Goal: Communication & Community: Answer question/provide support

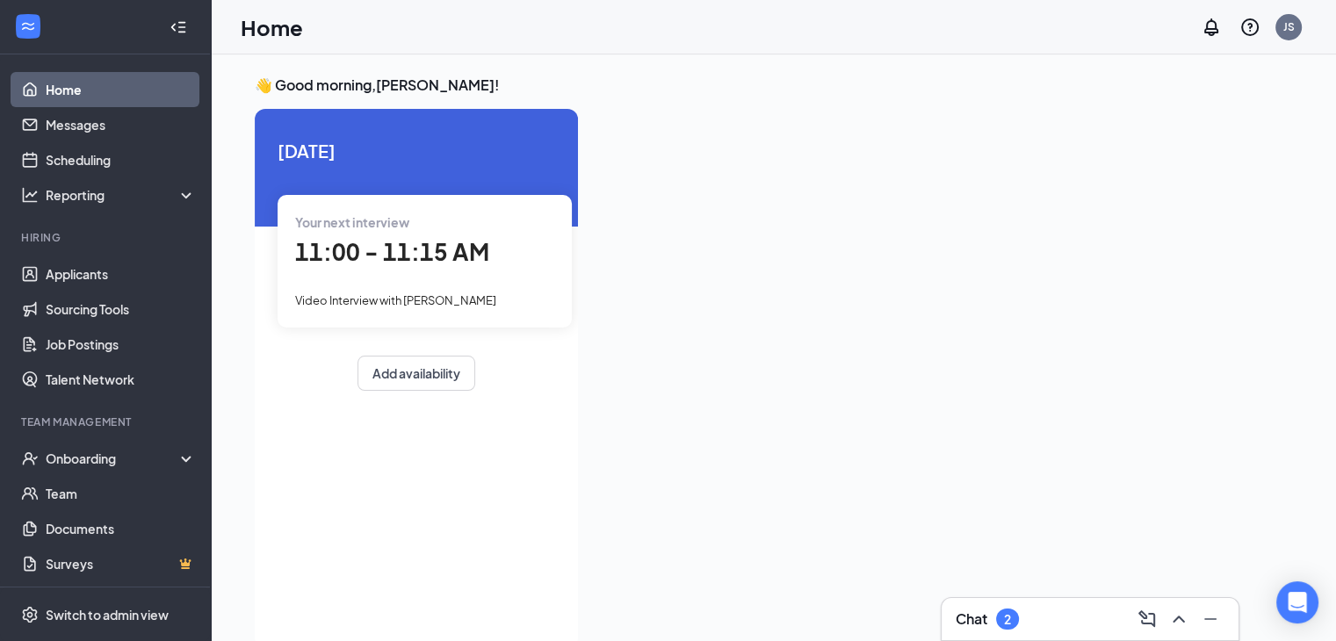
click at [1188, 619] on icon "ChevronUp" at bounding box center [1178, 619] width 21 height 21
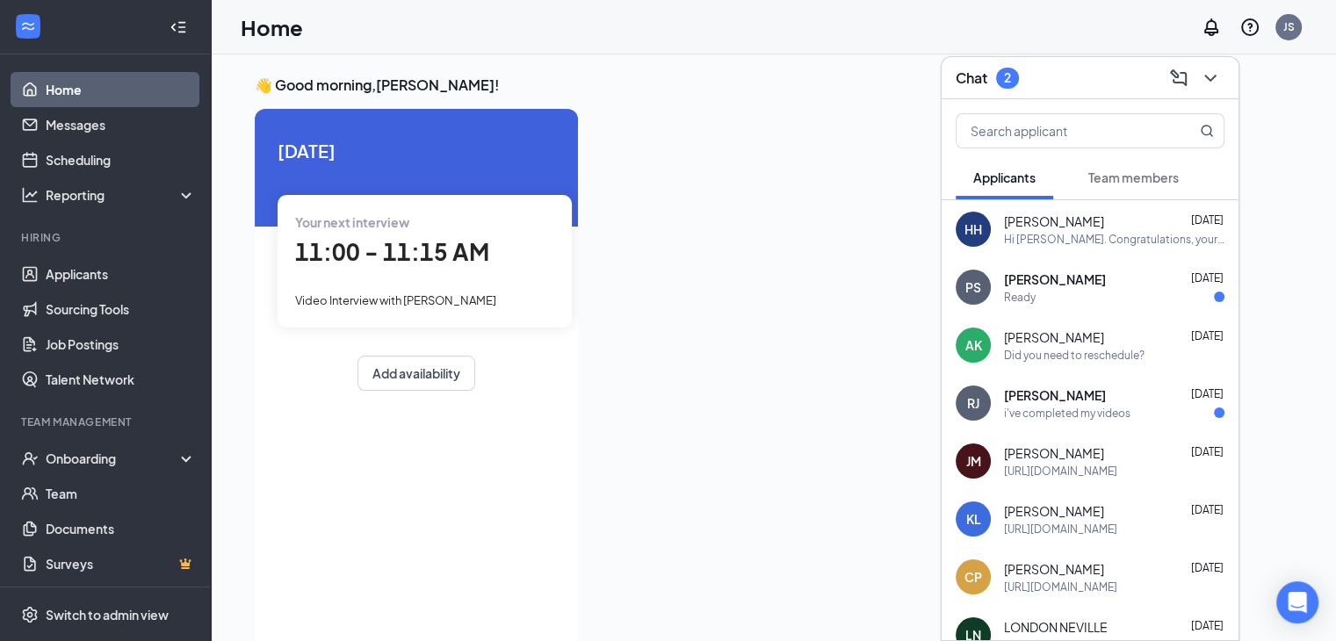
click at [1106, 180] on span "Team members" at bounding box center [1133, 178] width 90 height 16
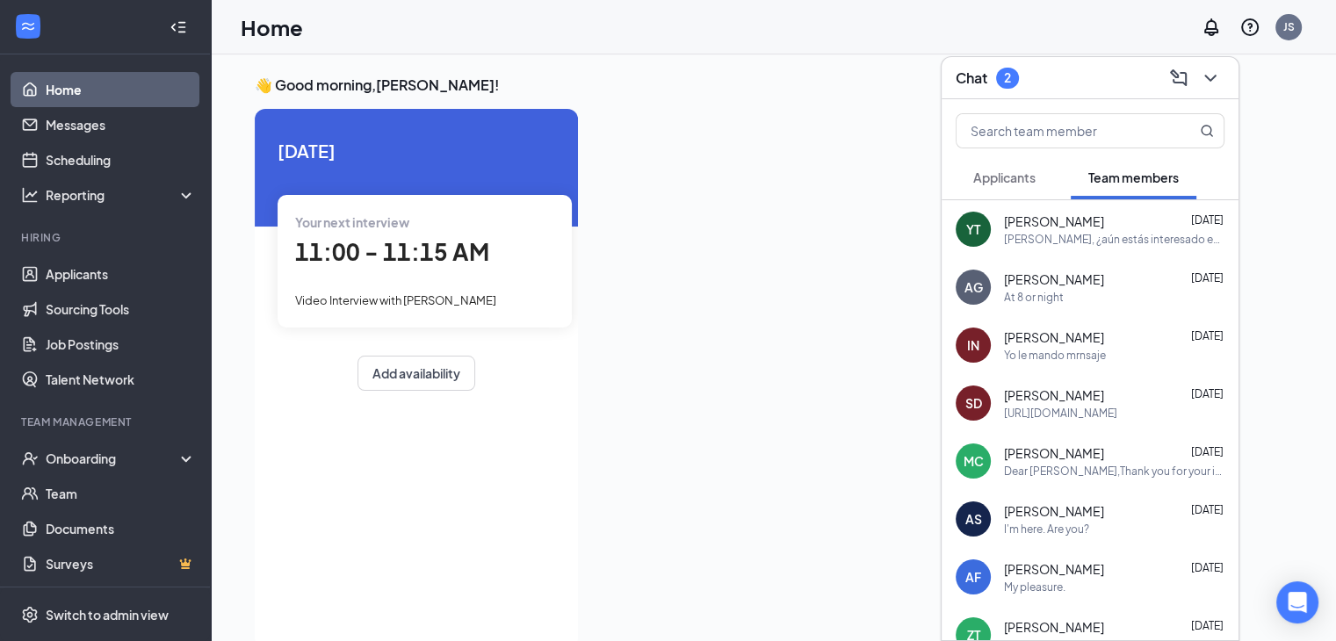
click at [1022, 182] on span "Applicants" at bounding box center [1004, 178] width 62 height 16
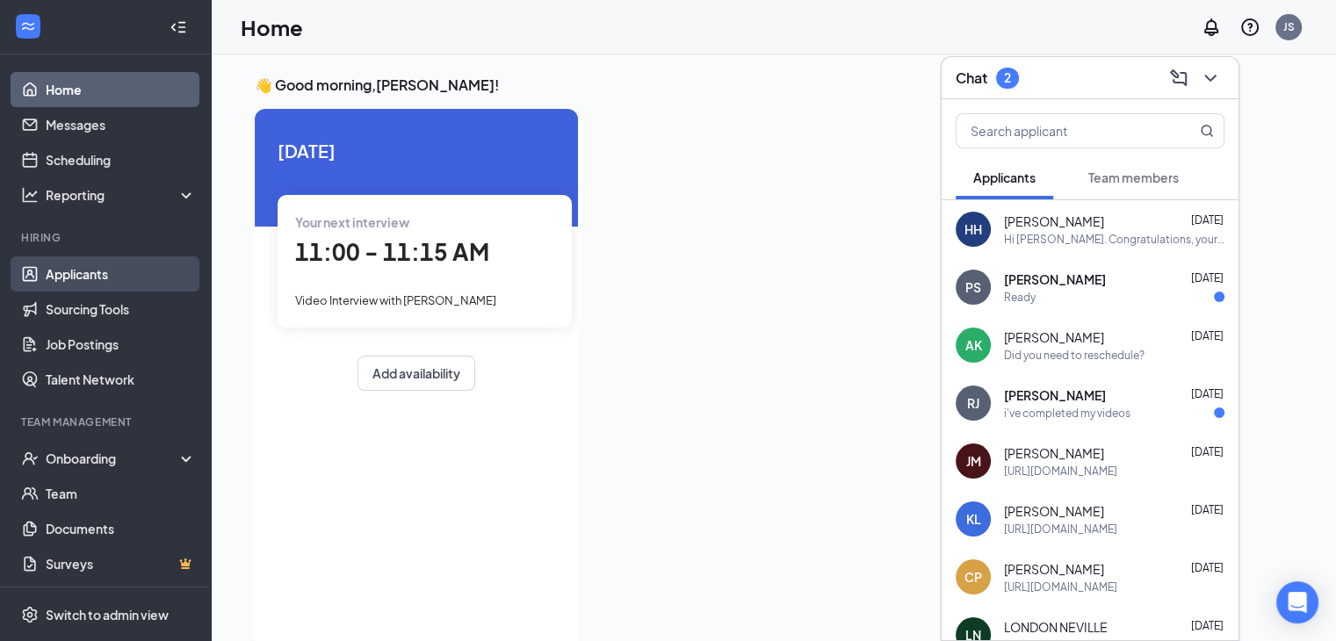
drag, startPoint x: 126, startPoint y: 282, endPoint x: 131, endPoint y: 273, distance: 9.8
click at [126, 280] on link "Applicants" at bounding box center [121, 273] width 150 height 35
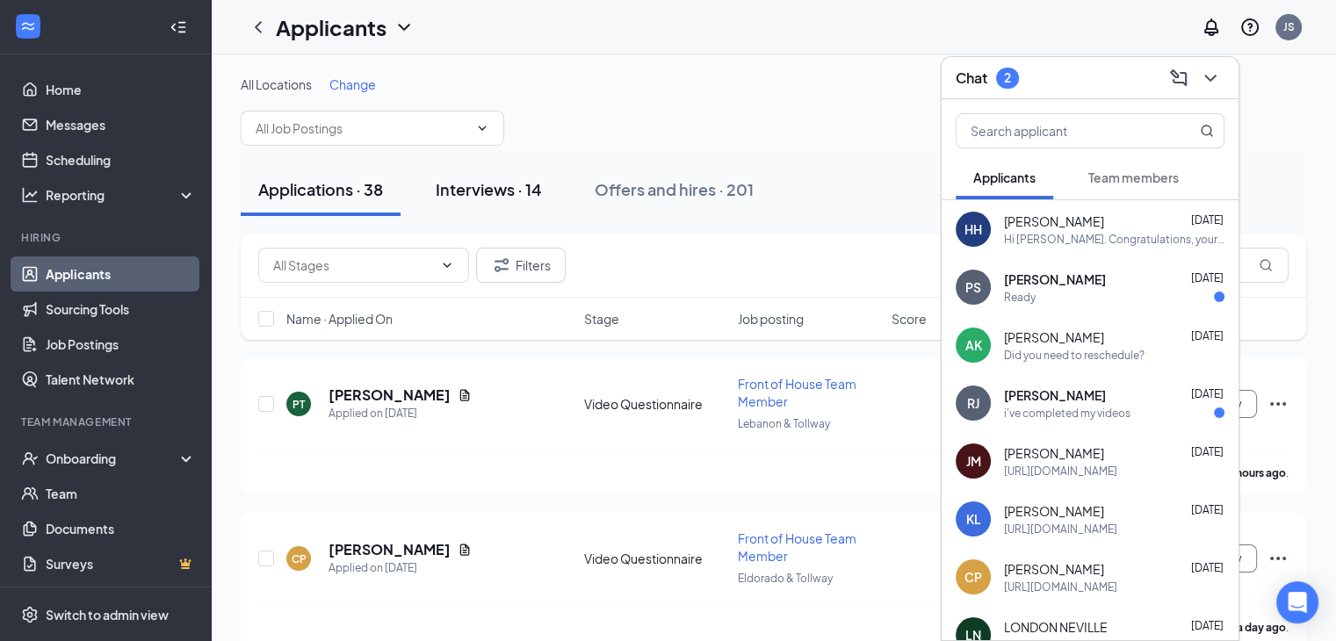
click at [502, 194] on div "Interviews · 14" at bounding box center [489, 189] width 106 height 22
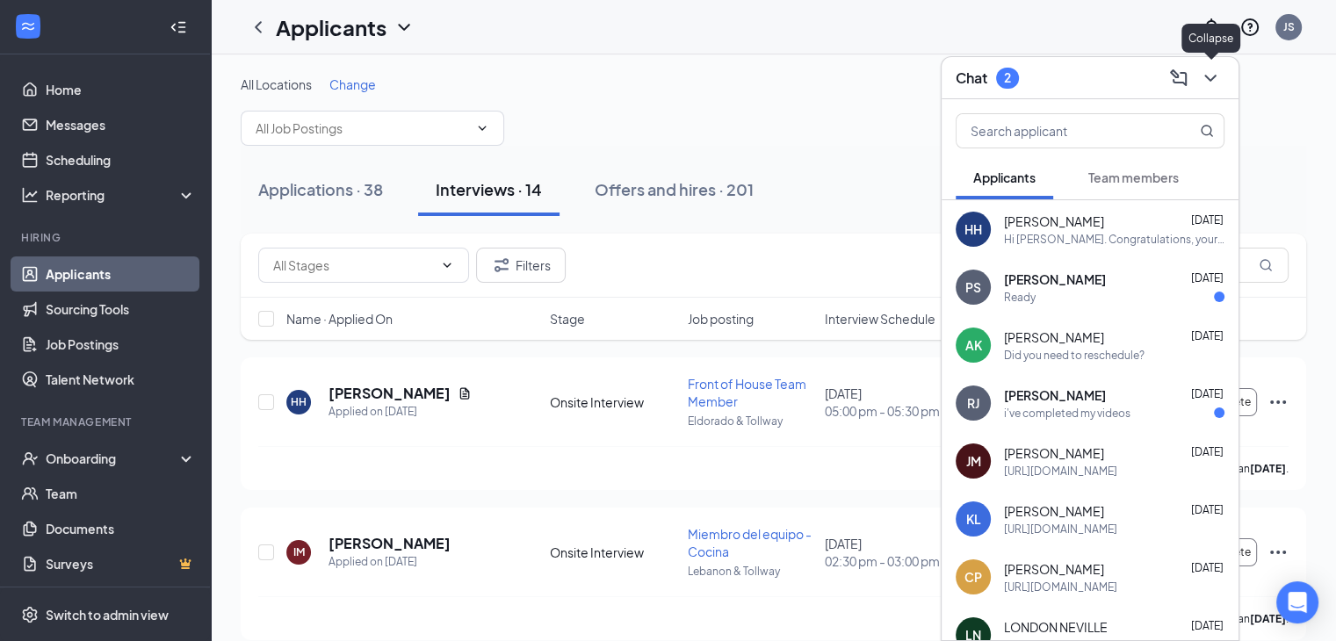
click at [1223, 82] on button at bounding box center [1210, 78] width 28 height 28
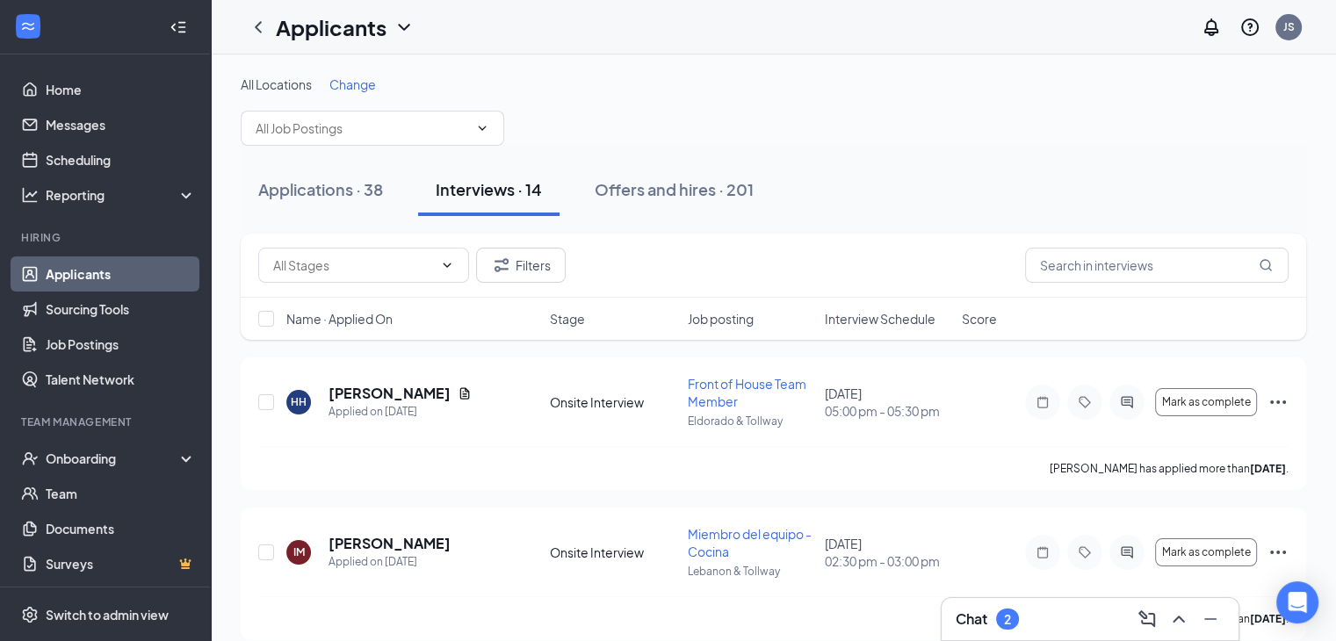
click at [872, 314] on span "Interview Schedule" at bounding box center [880, 319] width 111 height 18
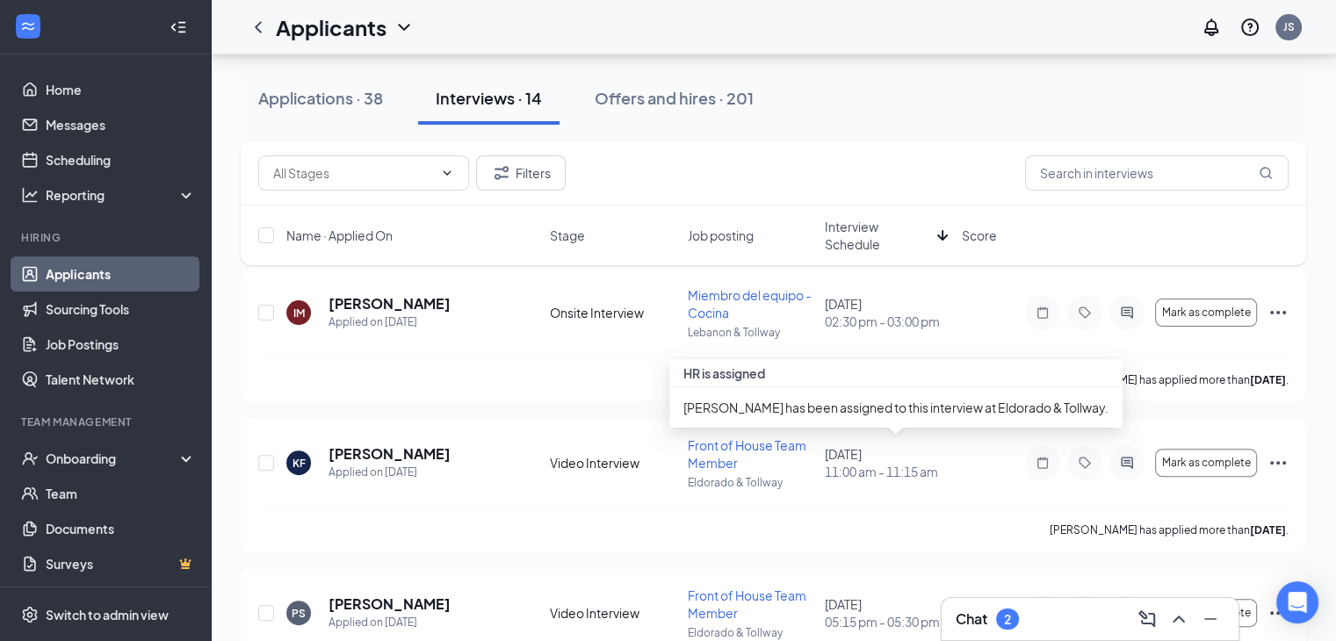
scroll to position [351, 0]
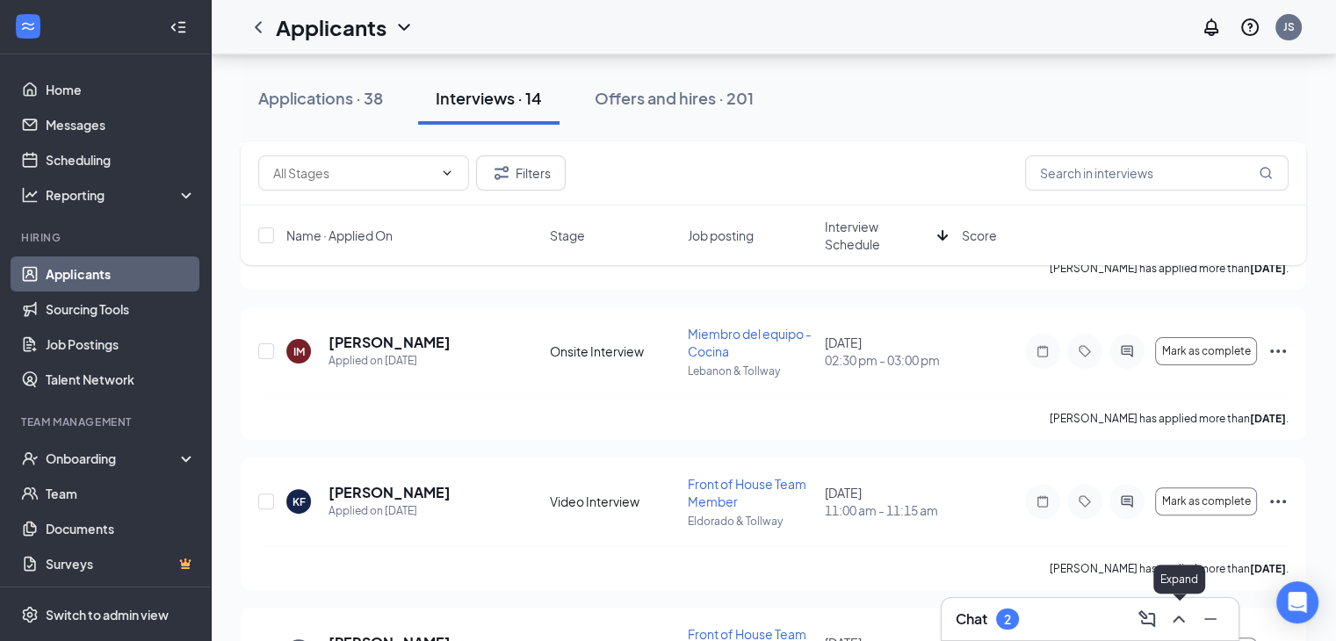
click at [1184, 619] on icon "ChevronUp" at bounding box center [1178, 619] width 21 height 21
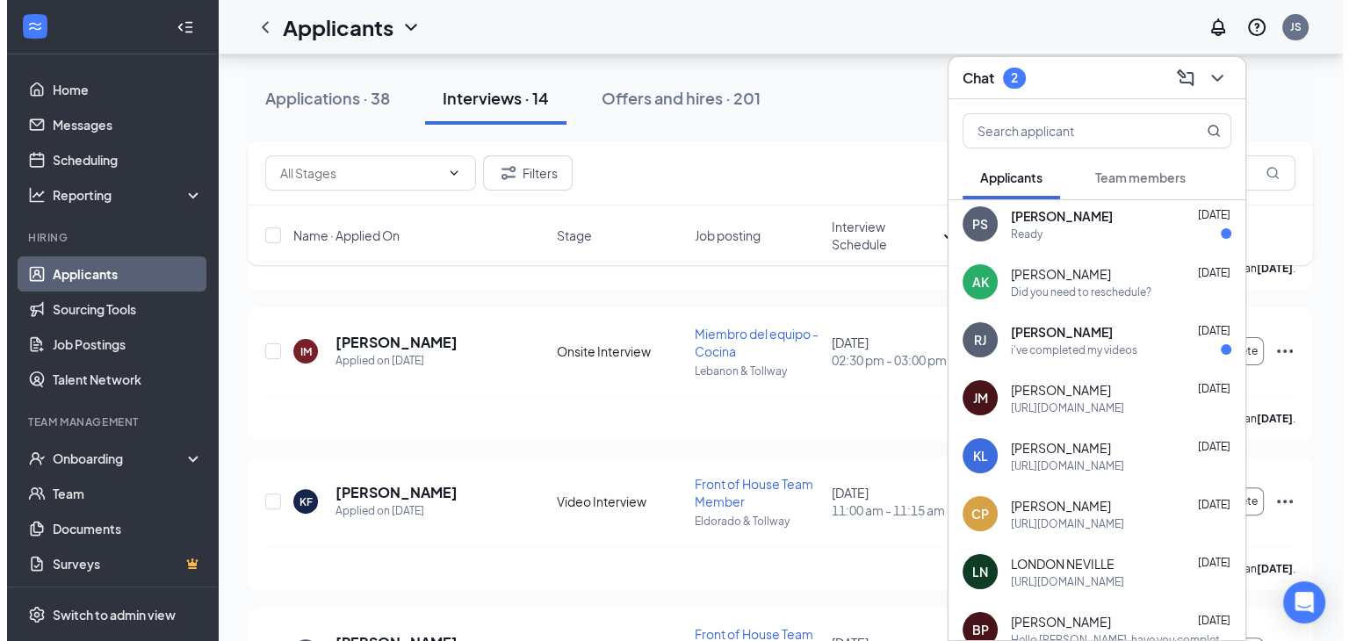
scroll to position [0, 0]
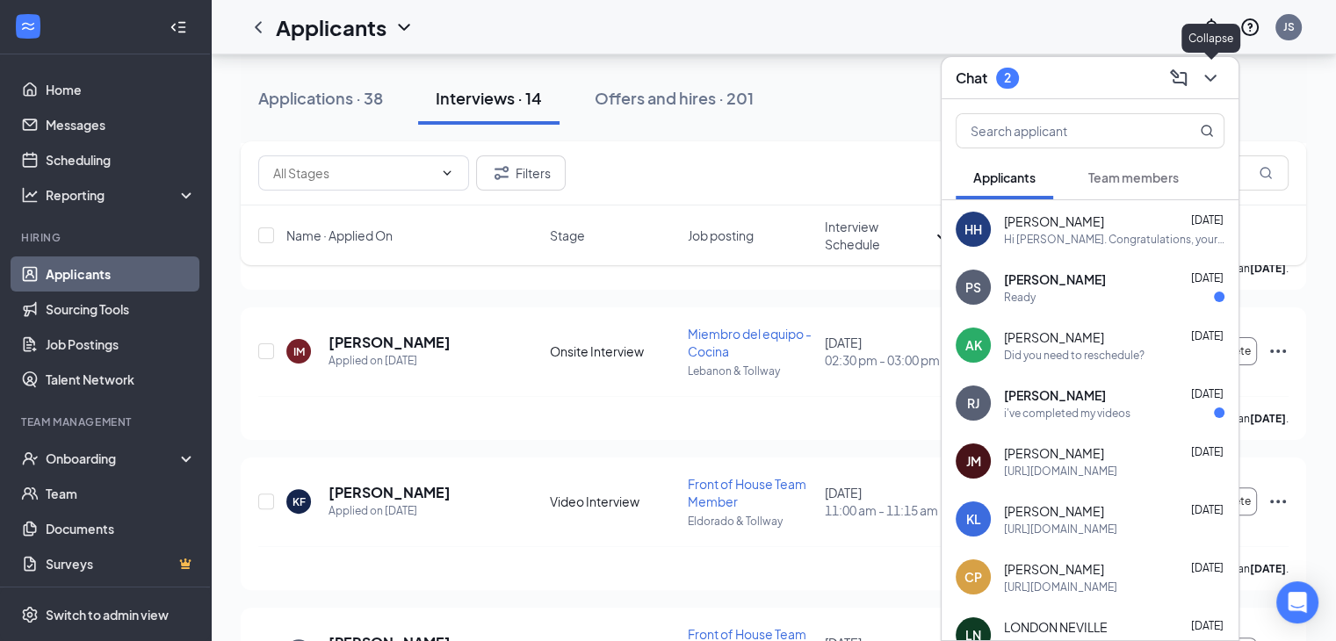
click at [1210, 85] on icon "ChevronDown" at bounding box center [1210, 78] width 21 height 21
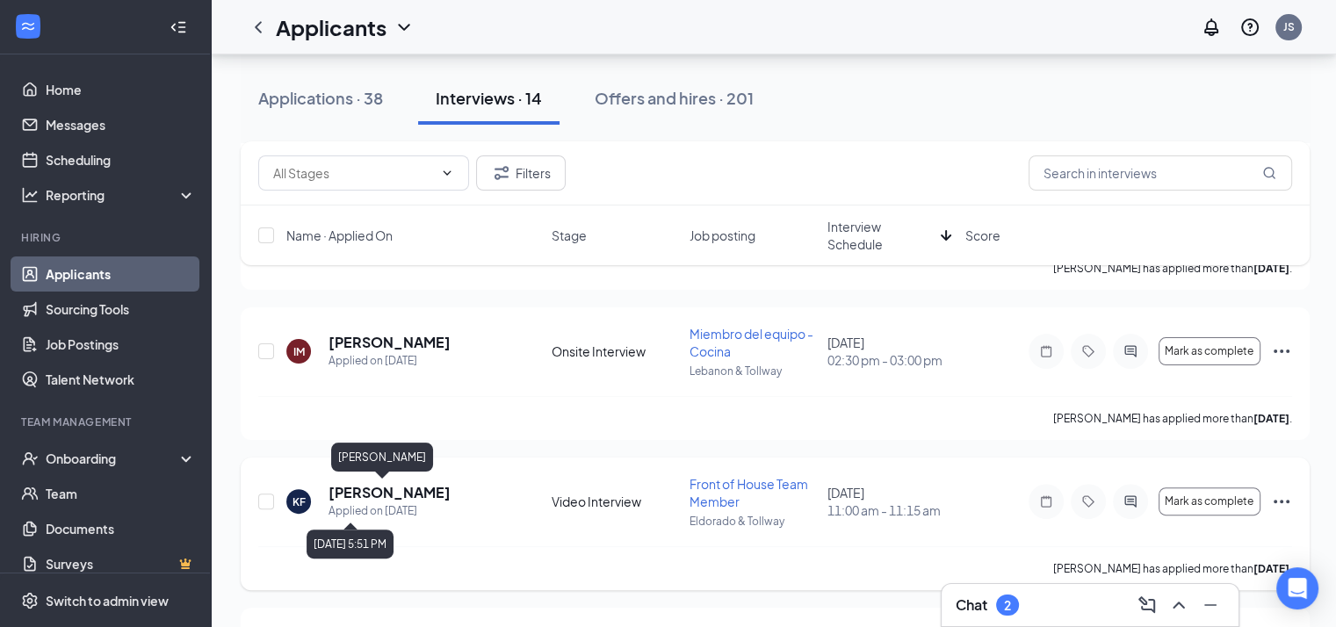
click at [366, 487] on h5 "[PERSON_NAME]" at bounding box center [390, 492] width 122 height 19
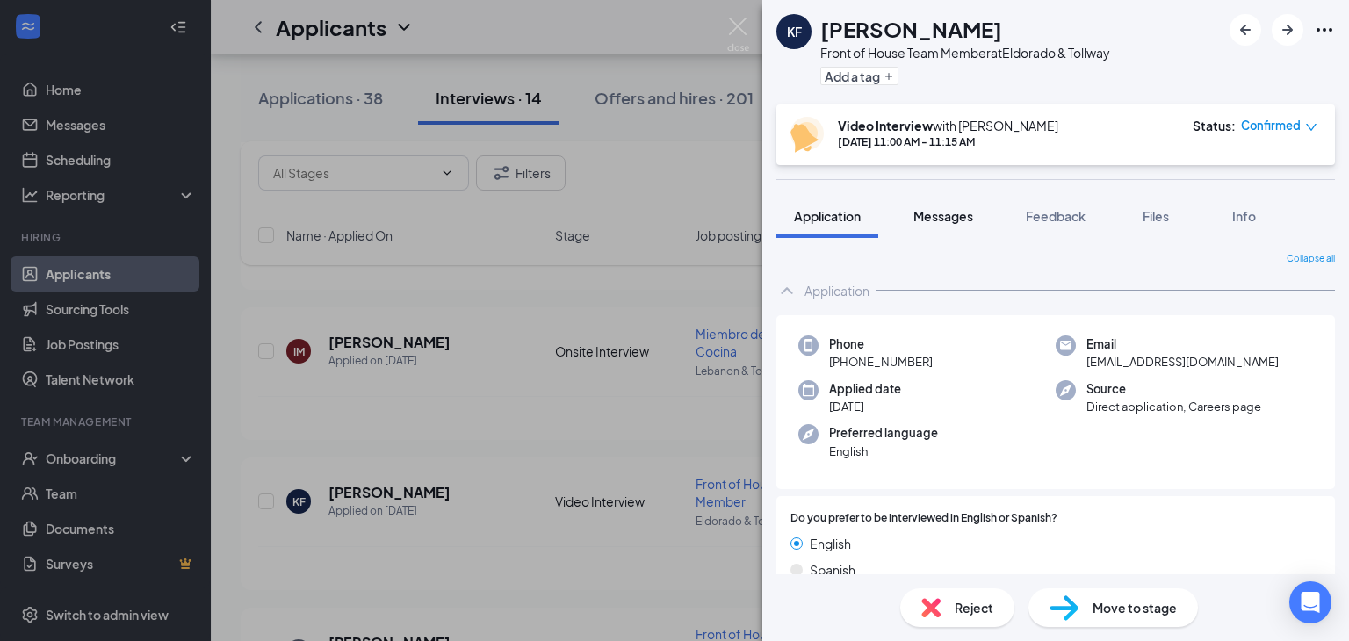
click at [962, 221] on span "Messages" at bounding box center [944, 216] width 60 height 16
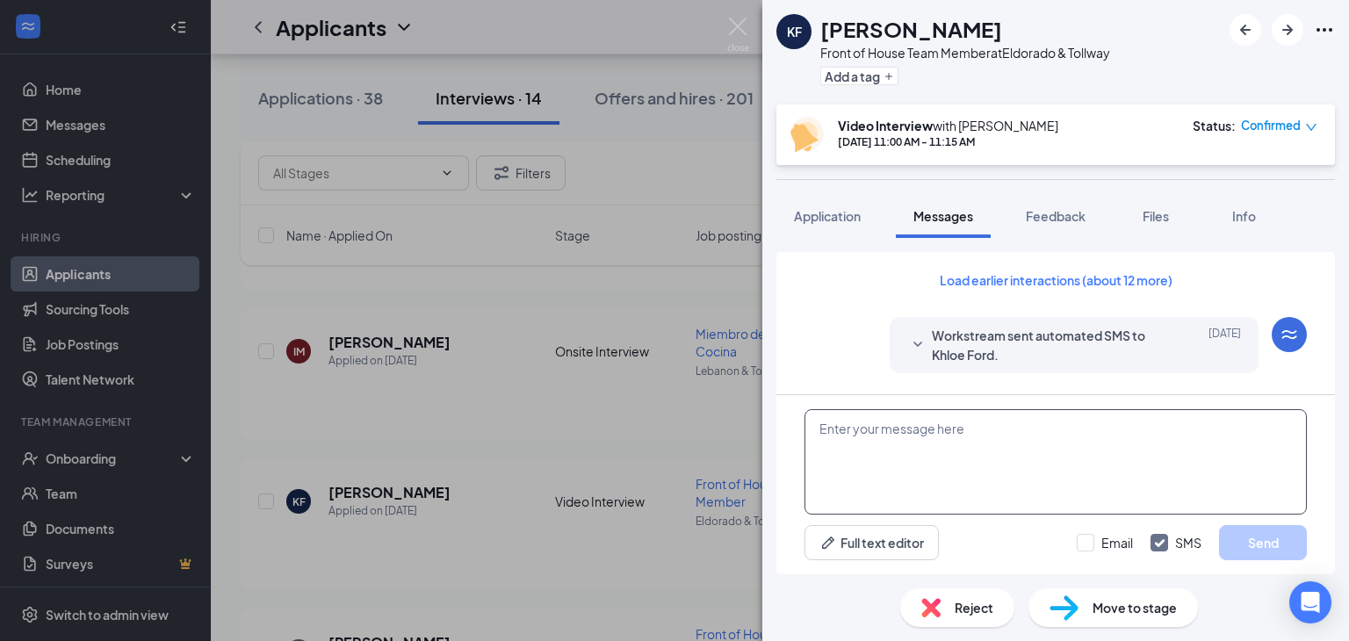
click at [982, 490] on textarea at bounding box center [1056, 461] width 502 height 105
paste textarea "[PERSON_NAME] (Video Interview - Front of House Team Member at [GEOGRAPHIC_DATA…"
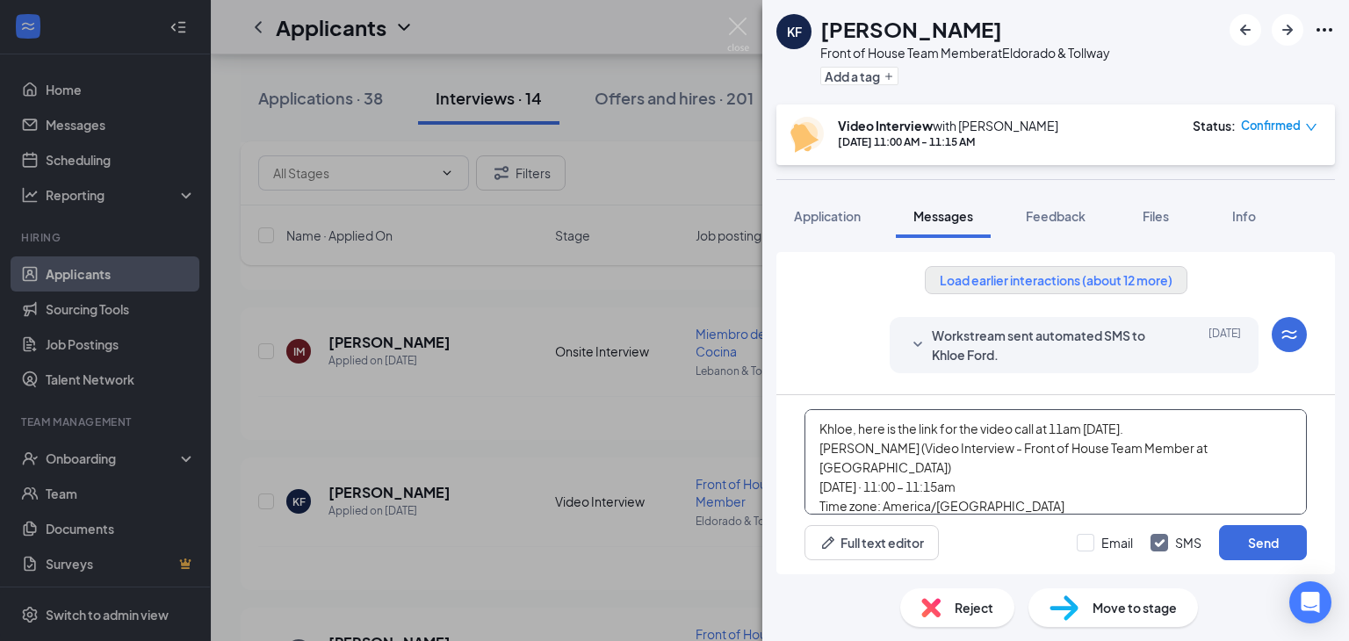
scroll to position [76, 0]
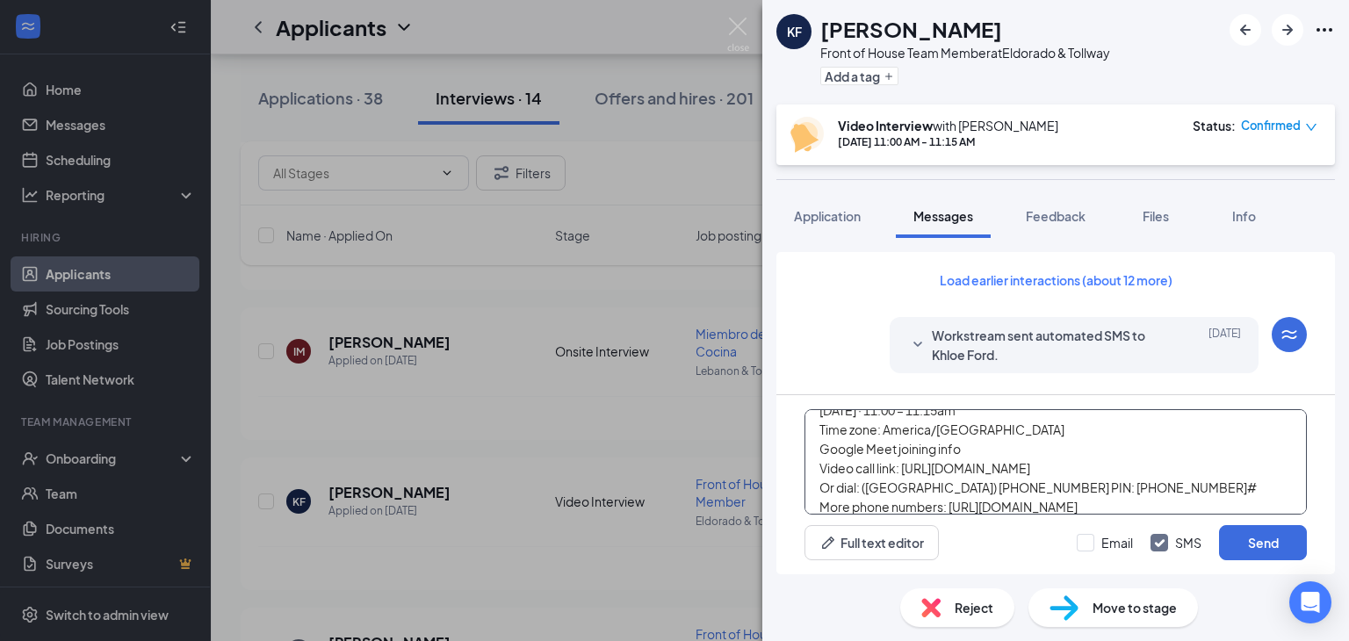
drag, startPoint x: 974, startPoint y: 448, endPoint x: 793, endPoint y: 430, distance: 181.9
click at [793, 432] on div "Khloe, here is the link for the video call at 11am [DATE]. [PERSON_NAME] (Video…" at bounding box center [1055, 484] width 559 height 179
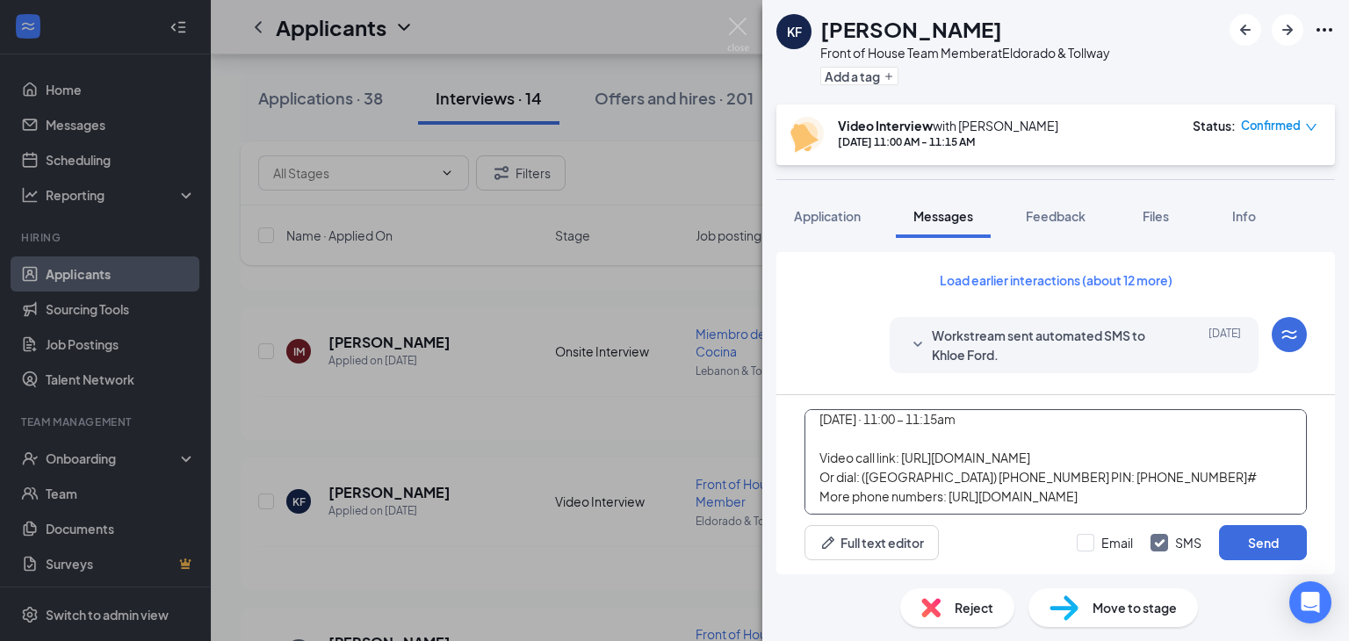
scroll to position [0, 0]
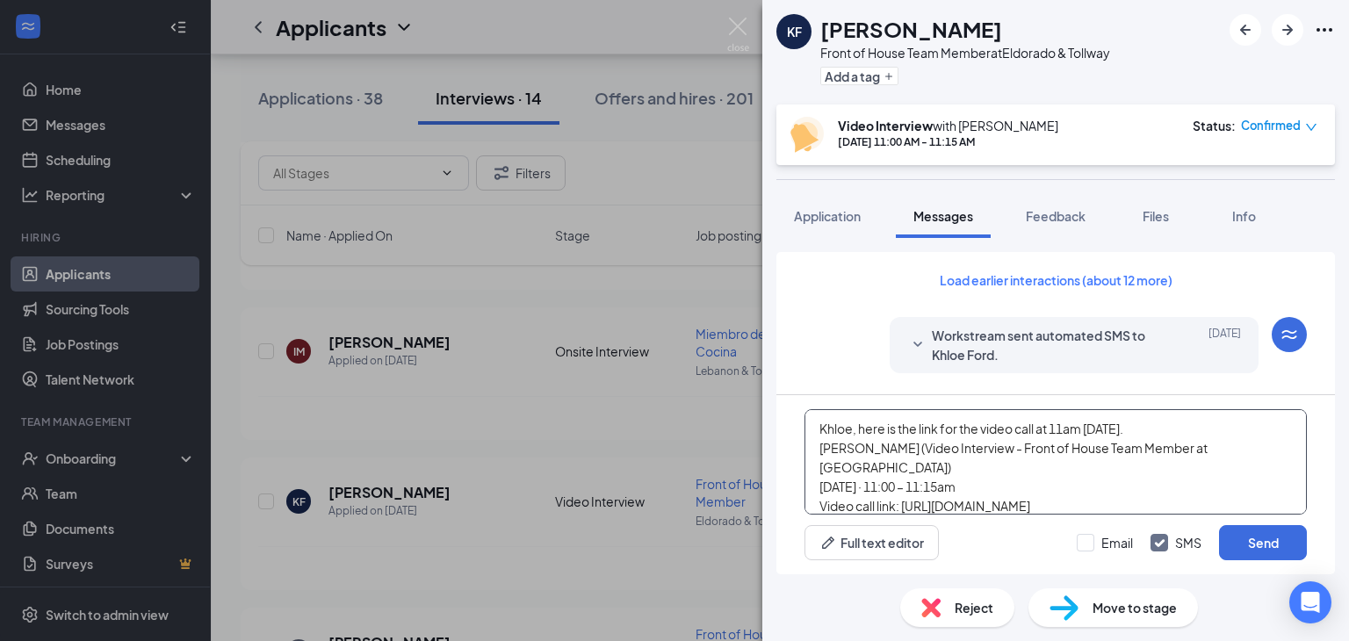
drag, startPoint x: 1069, startPoint y: 488, endPoint x: 805, endPoint y: 447, distance: 266.6
click at [805, 447] on textarea "Khloe, here is the link for the video call at 11am [DATE]. [PERSON_NAME] (Video…" at bounding box center [1056, 461] width 502 height 105
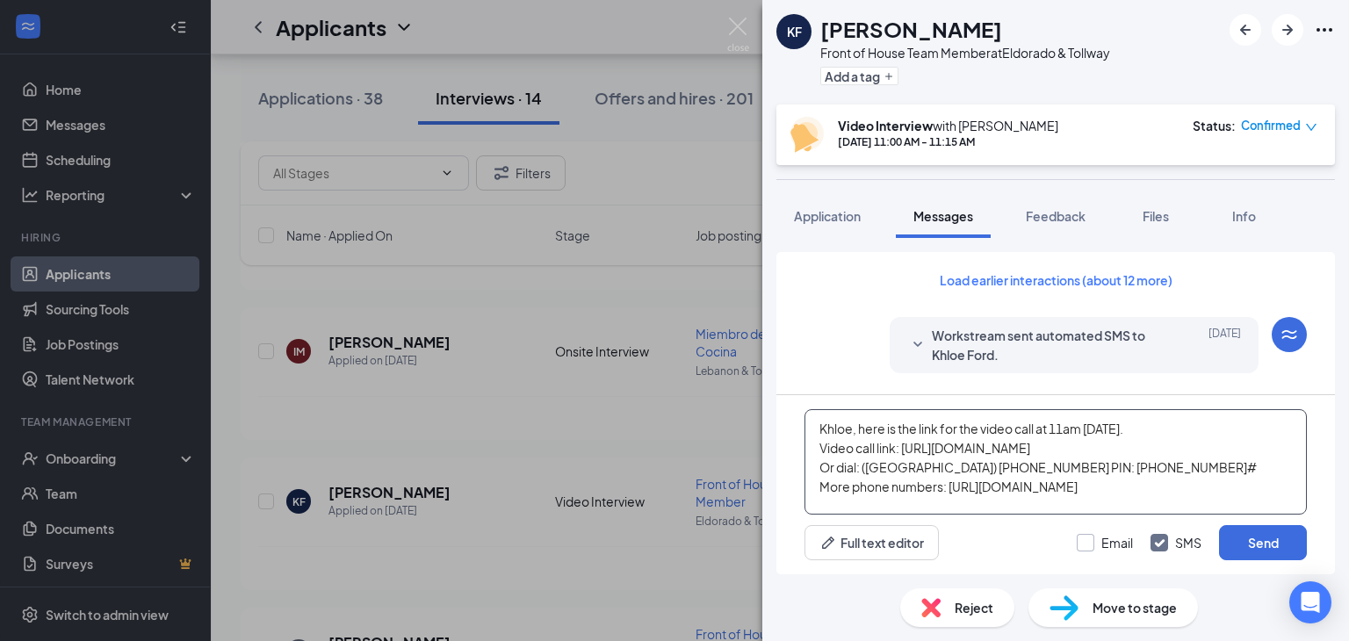
type textarea "Khloe, here is the link for the video call at 11am [DATE]. Video call link: [UR…"
click at [1089, 535] on input "Email" at bounding box center [1105, 543] width 56 height 18
checkbox input "true"
click at [1291, 545] on button "Send" at bounding box center [1263, 542] width 88 height 35
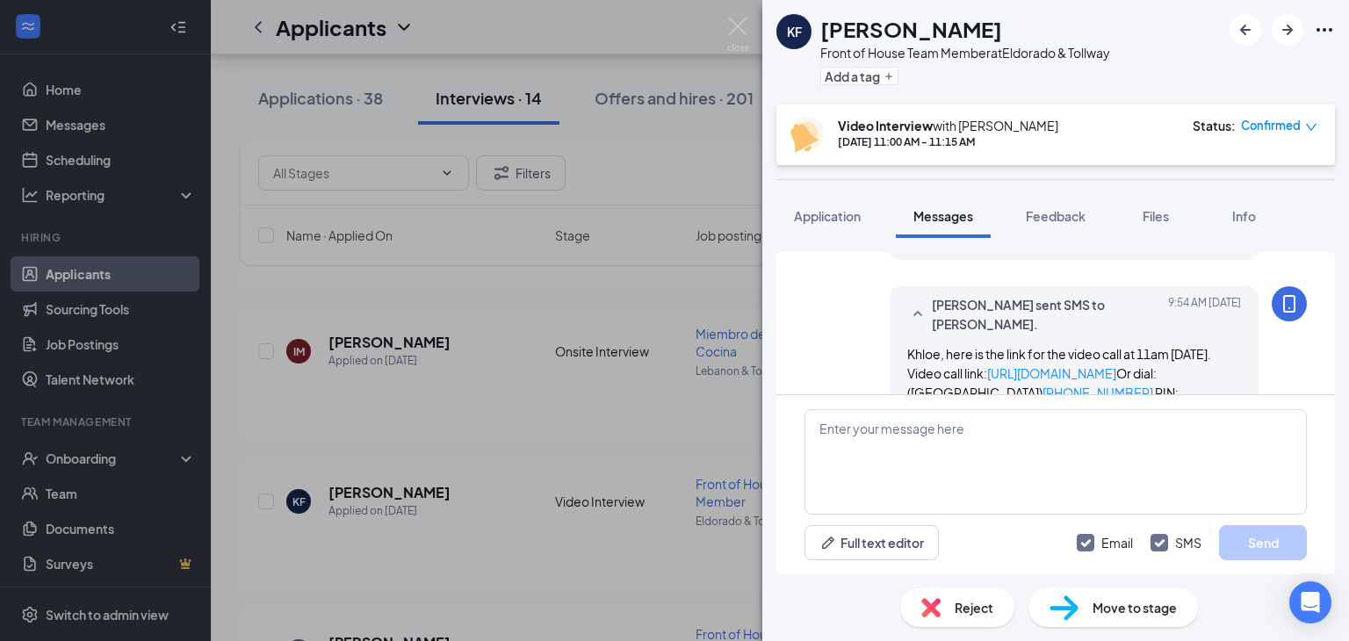
scroll to position [1020, 0]
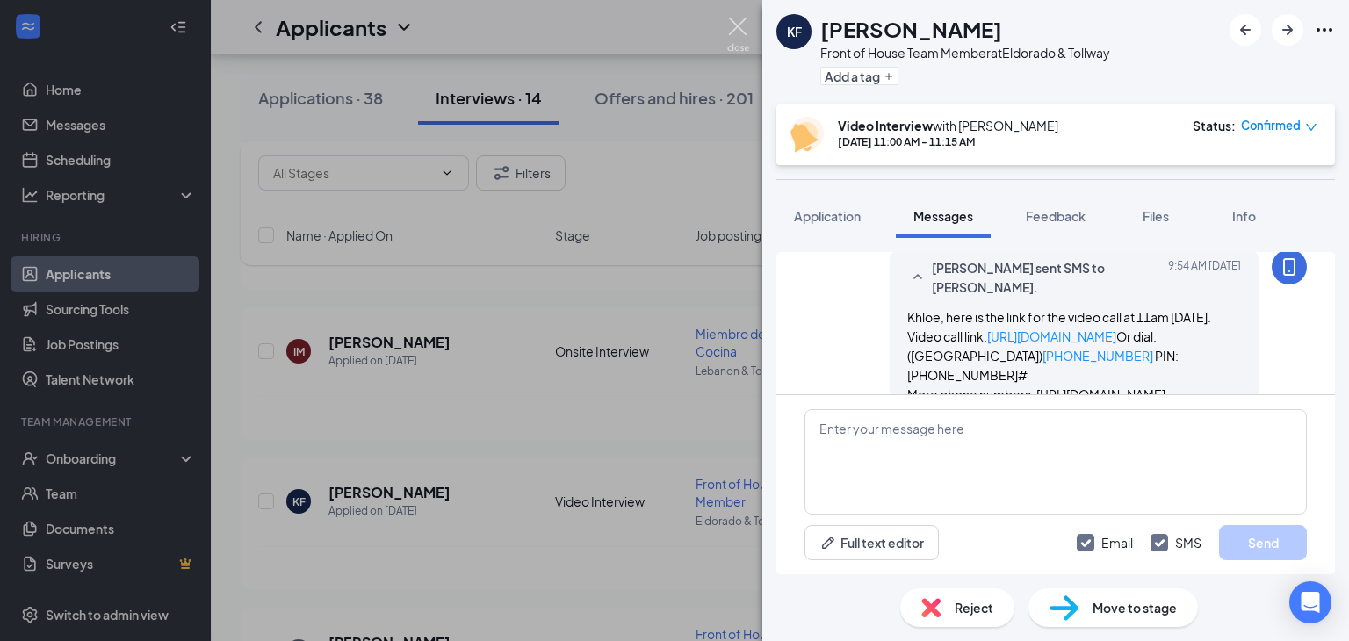
click at [739, 25] on img at bounding box center [738, 35] width 22 height 34
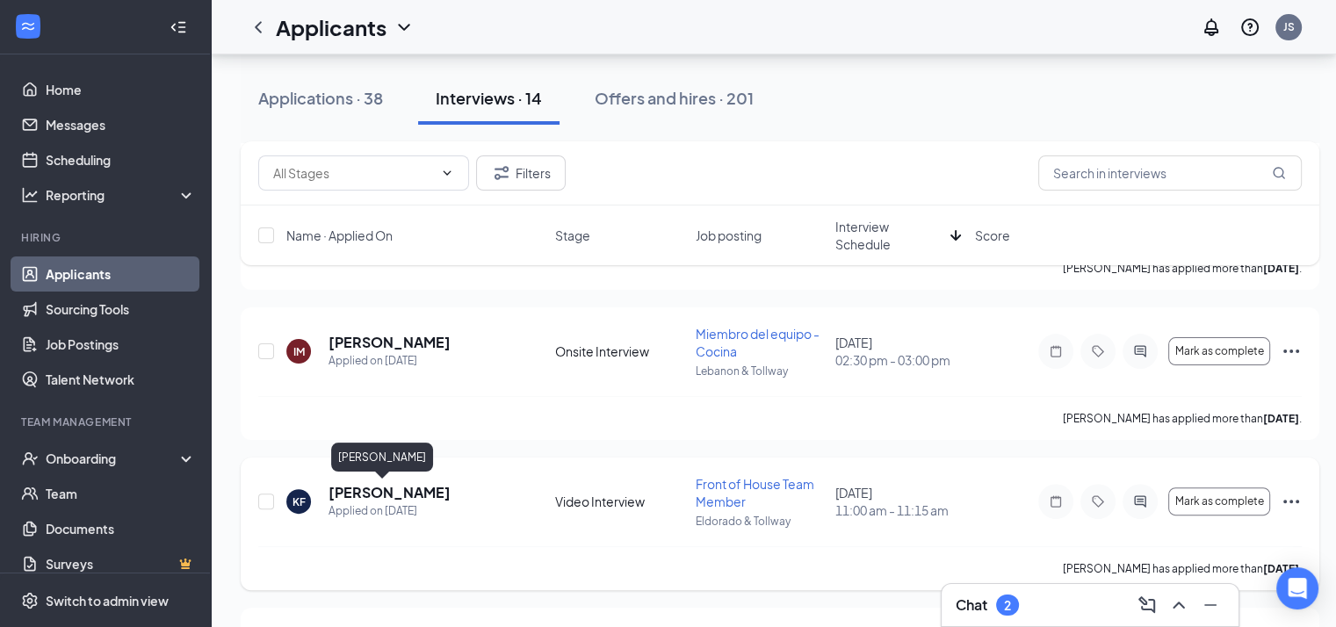
click at [369, 489] on h5 "[PERSON_NAME]" at bounding box center [390, 492] width 122 height 19
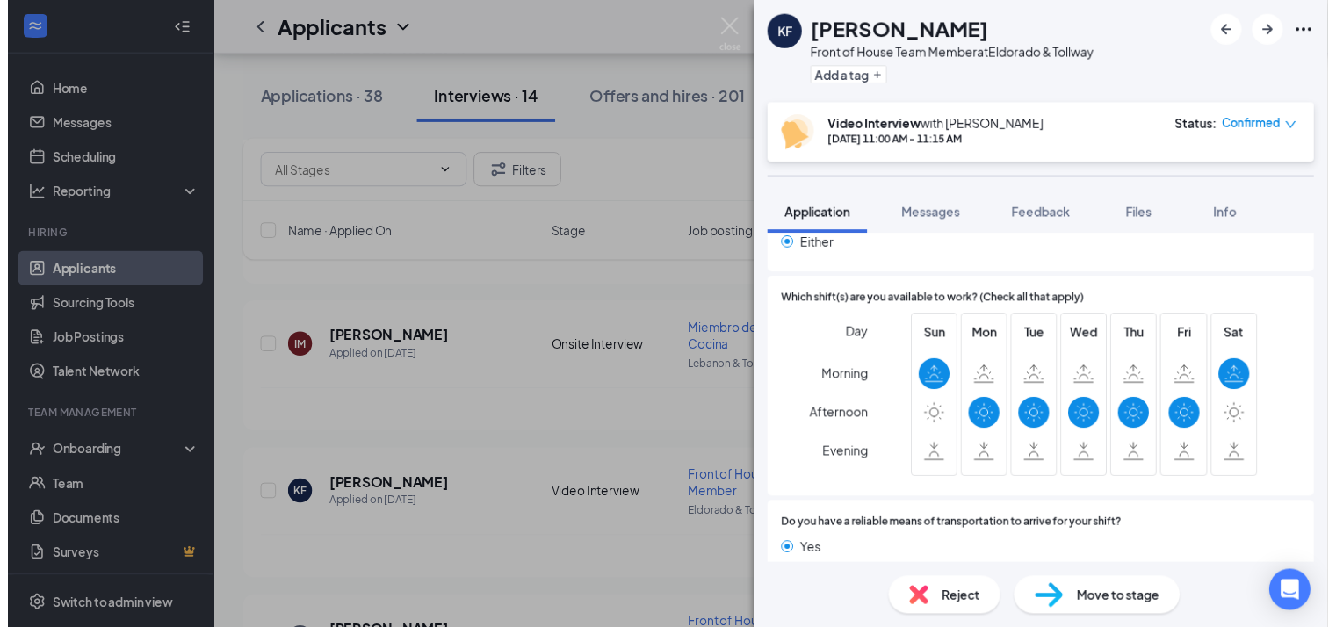
scroll to position [1344, 0]
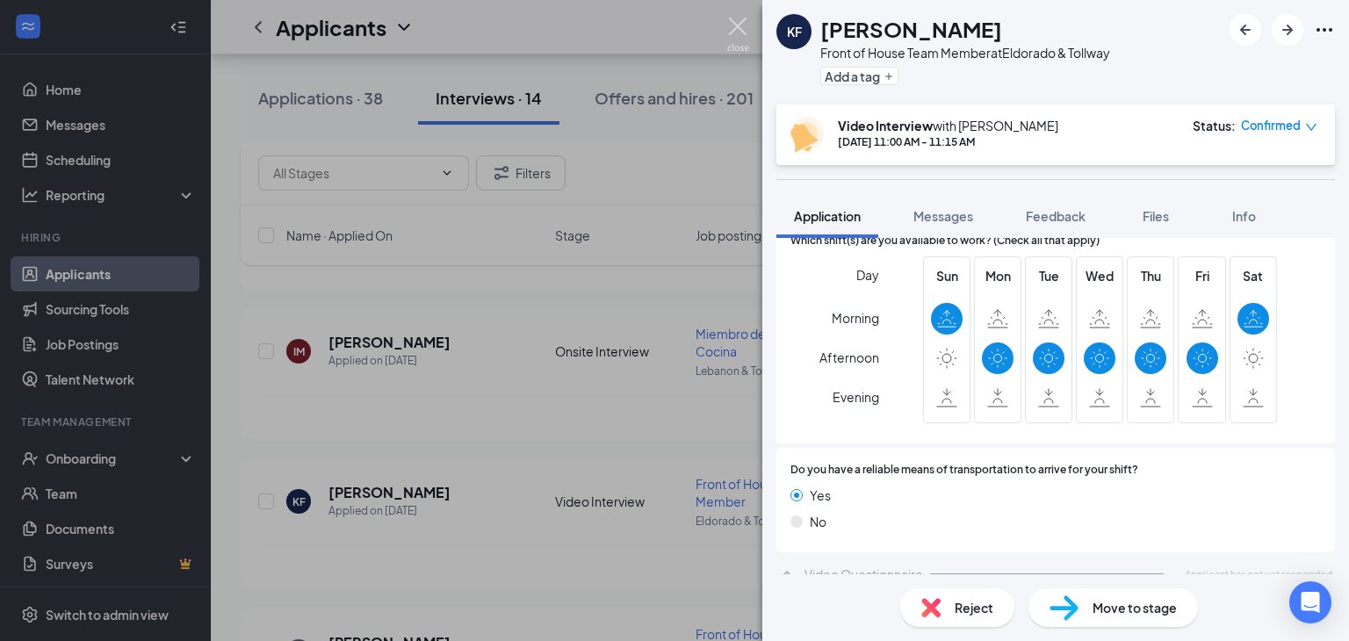
click at [745, 40] on img at bounding box center [738, 35] width 22 height 34
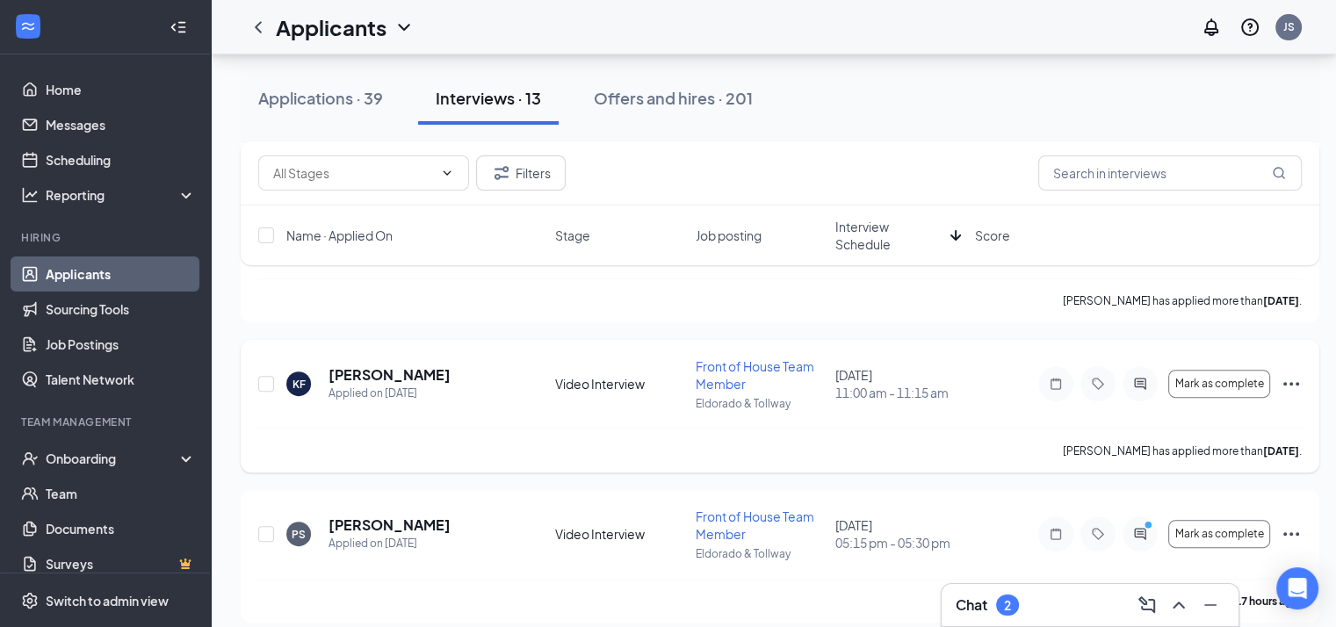
scroll to position [439, 0]
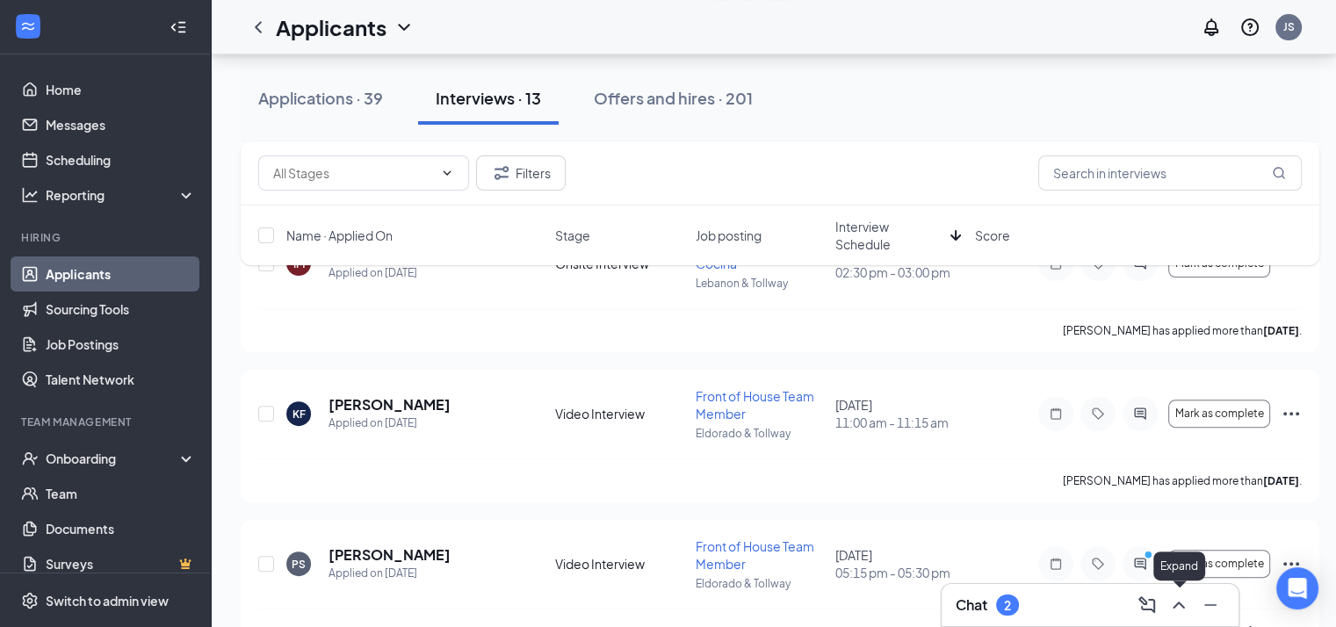
click at [1173, 605] on icon "ChevronUp" at bounding box center [1178, 605] width 21 height 21
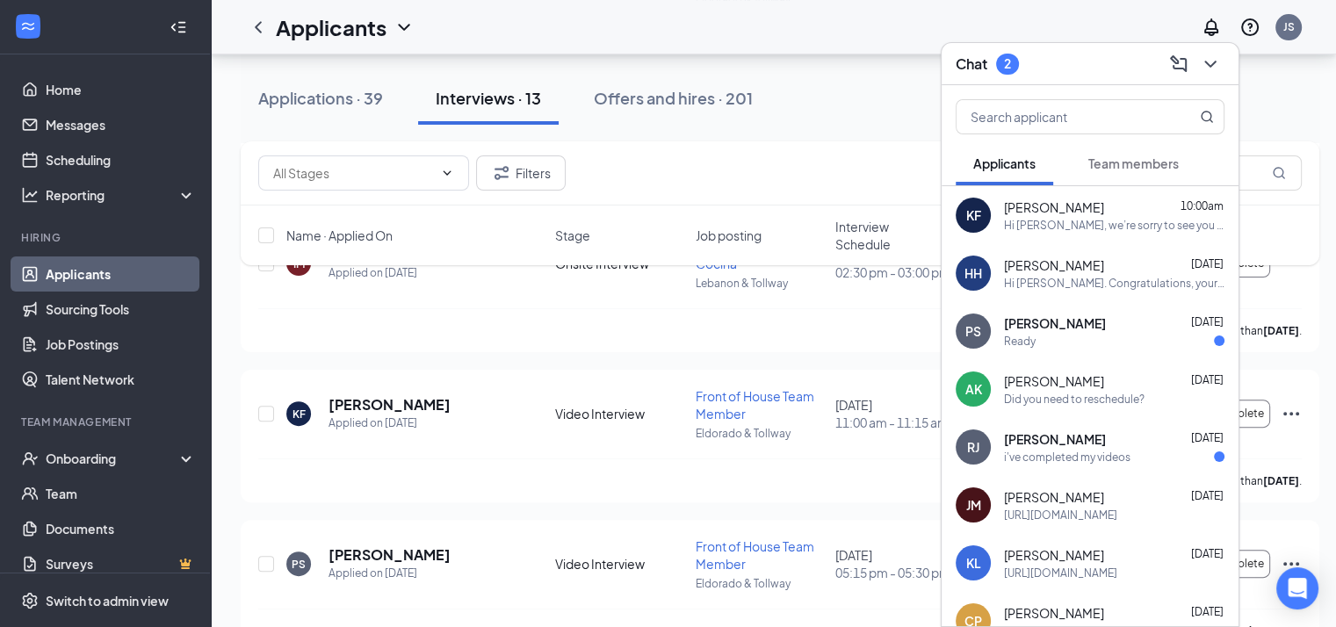
click at [1210, 71] on icon "ChevronDown" at bounding box center [1210, 64] width 21 height 21
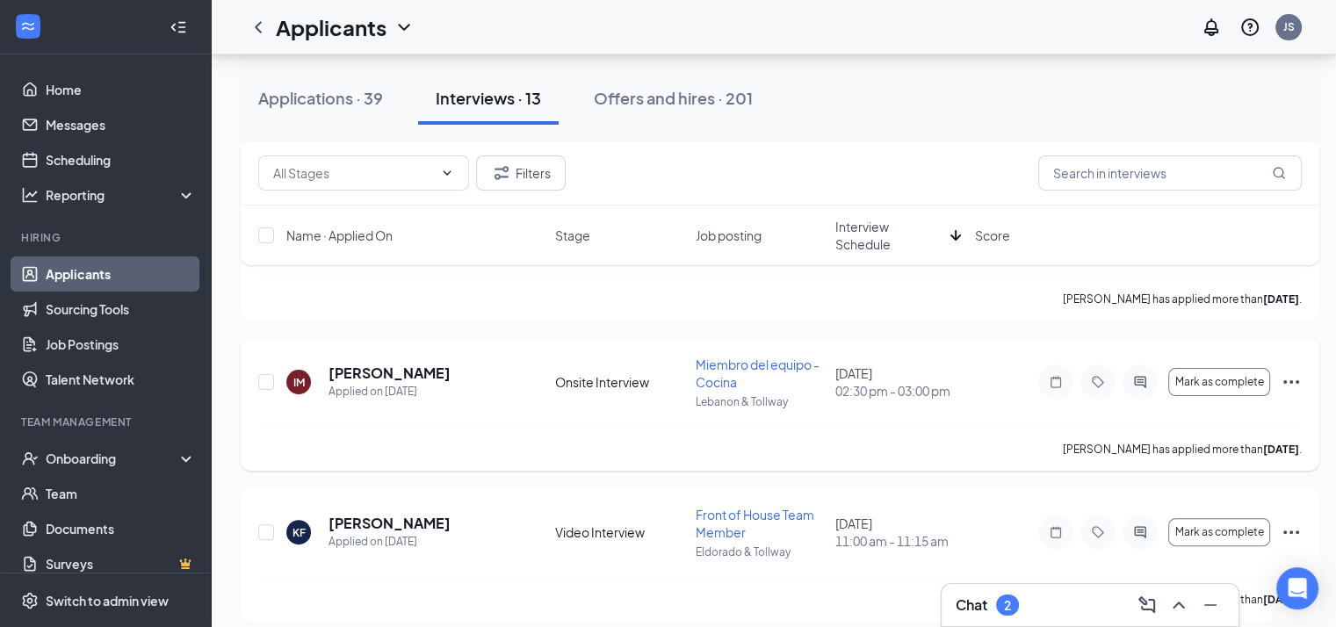
scroll to position [351, 0]
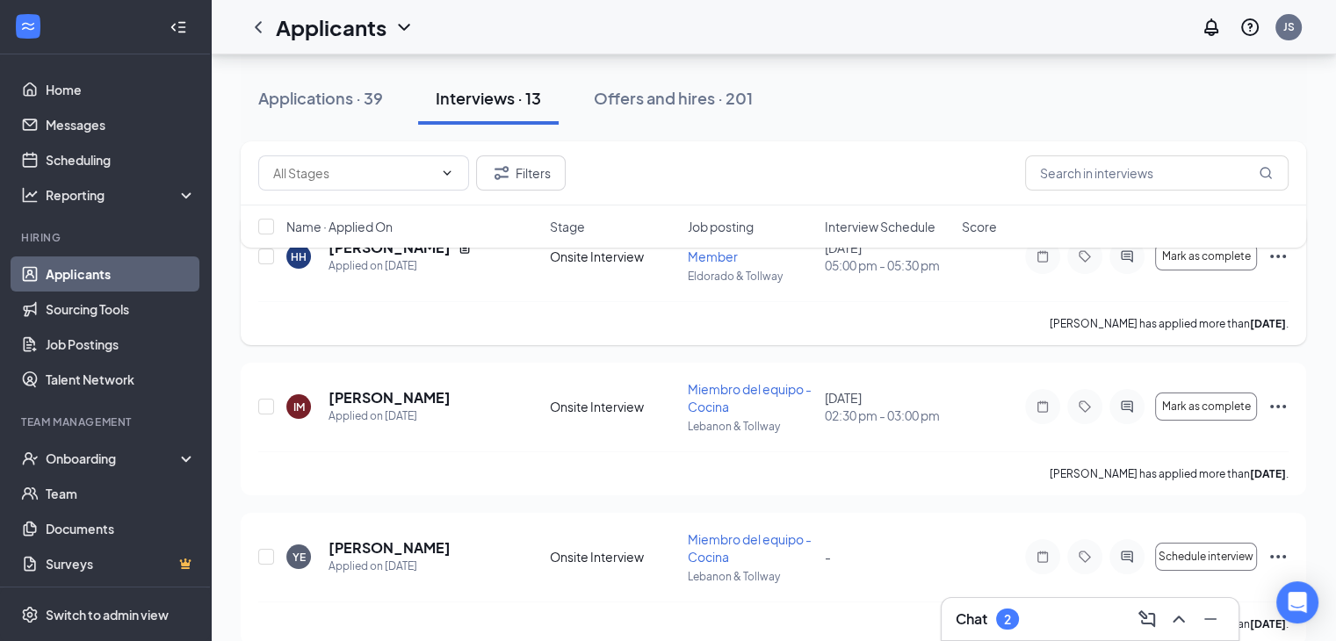
scroll to position [176, 0]
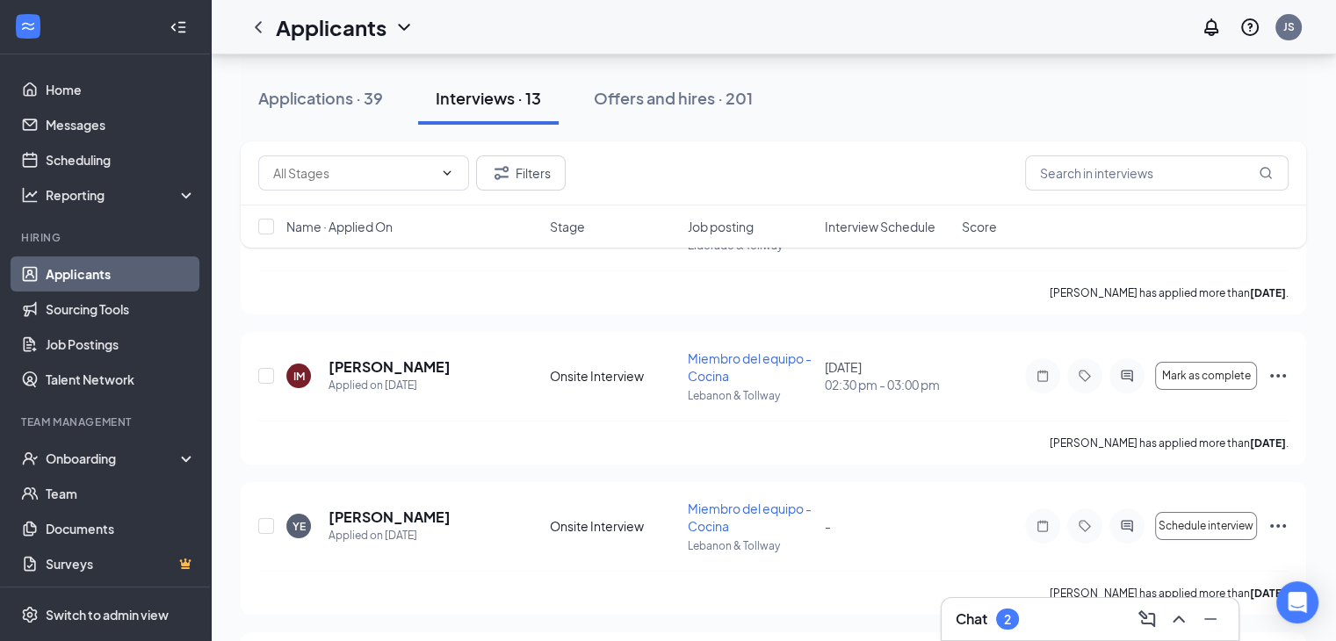
click at [901, 230] on span "Interview Schedule" at bounding box center [880, 227] width 111 height 18
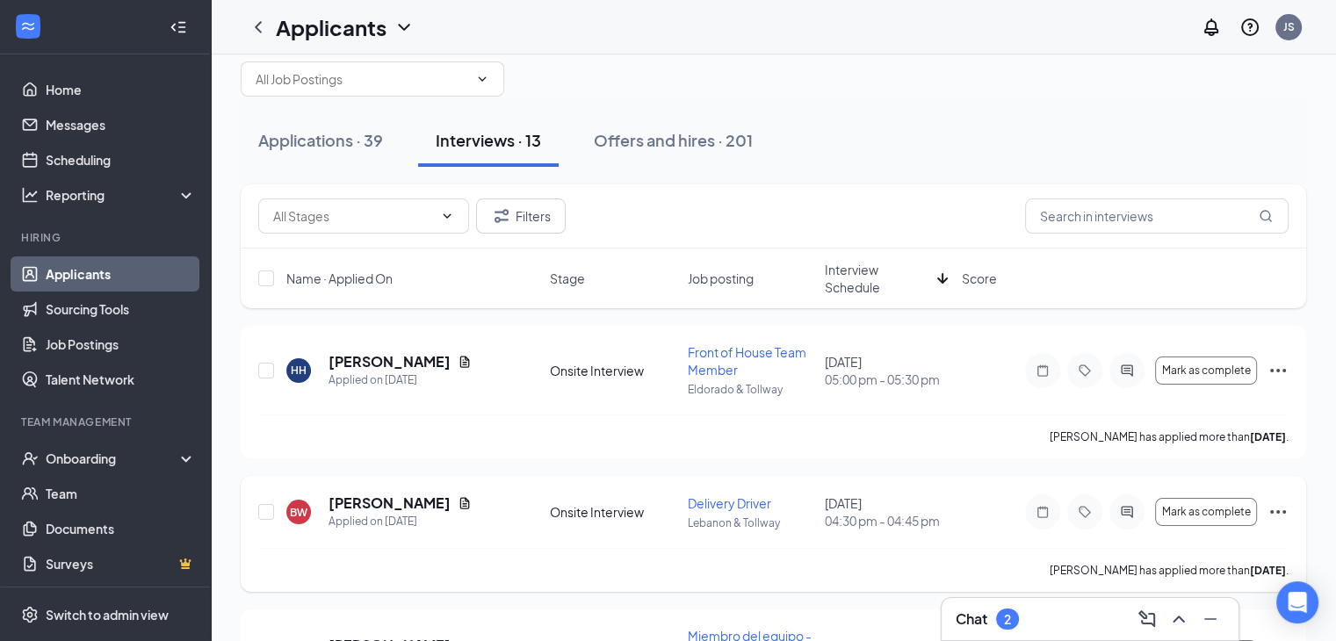
scroll to position [0, 0]
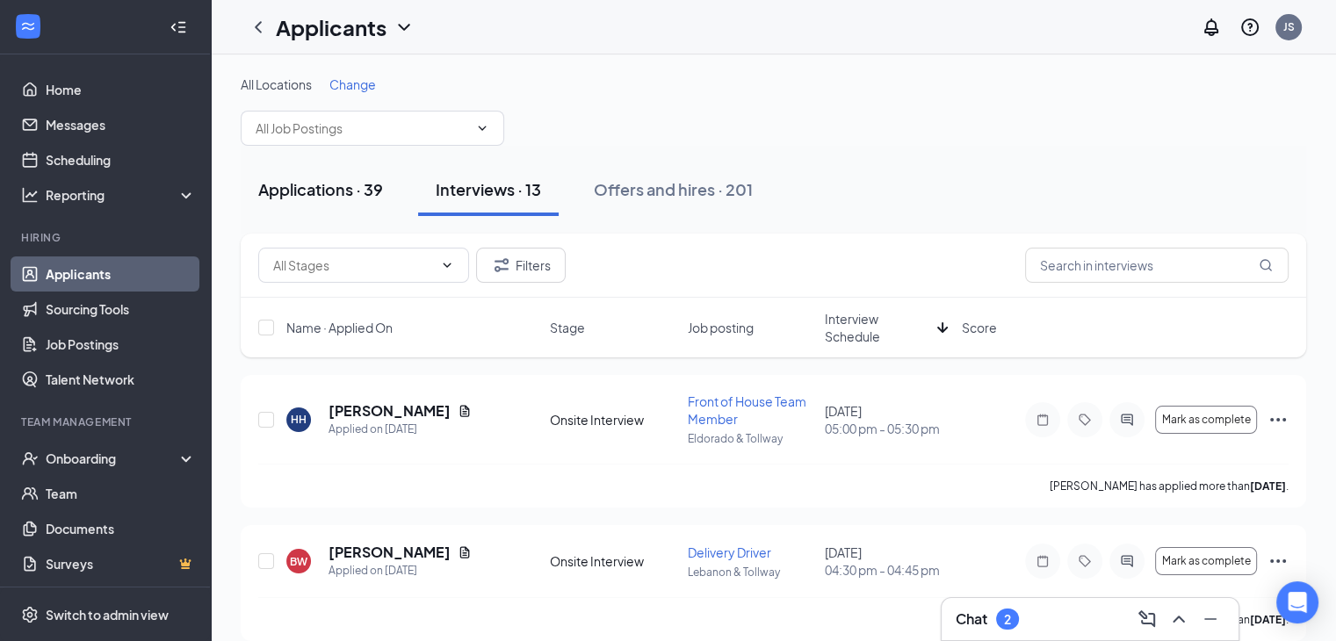
click at [321, 176] on button "Applications · 39" at bounding box center [321, 189] width 160 height 53
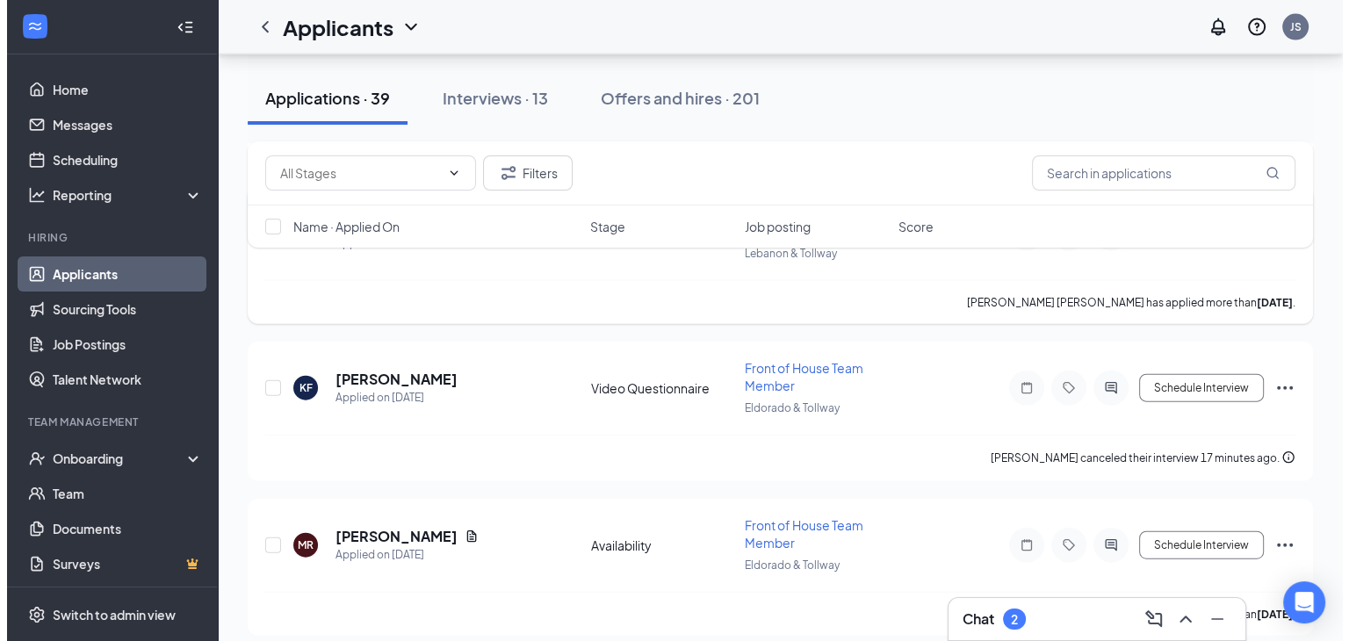
scroll to position [3953, 0]
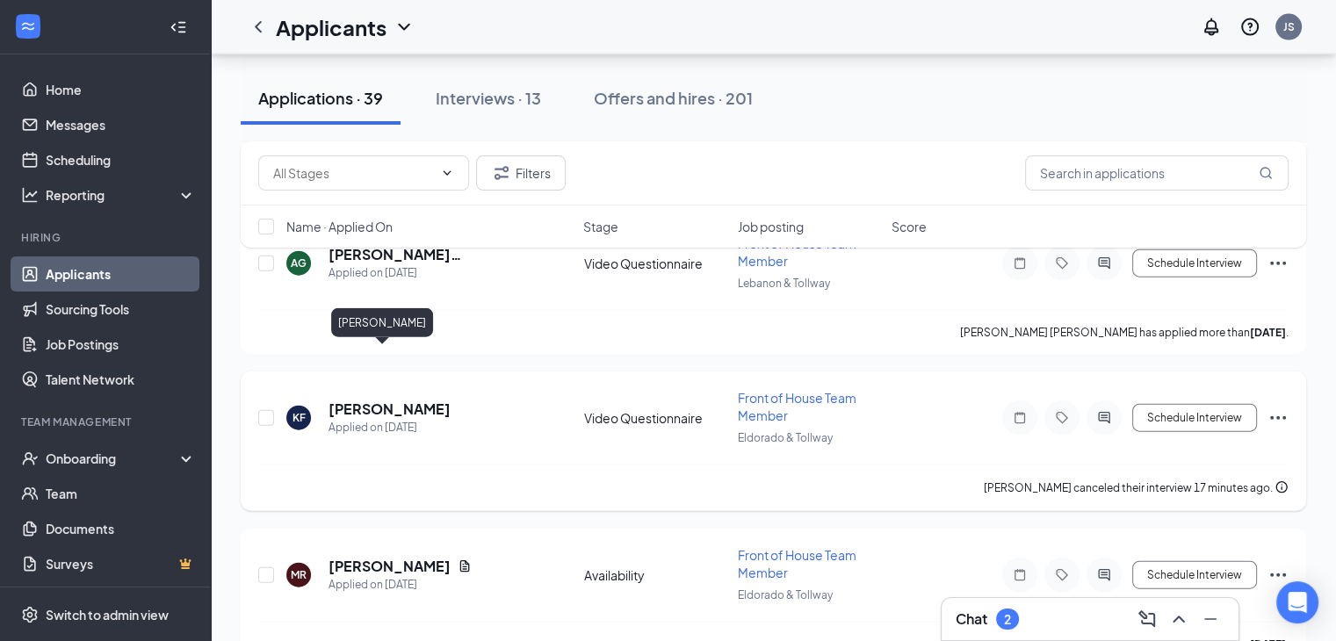
click at [368, 400] on h5 "[PERSON_NAME]" at bounding box center [390, 409] width 122 height 19
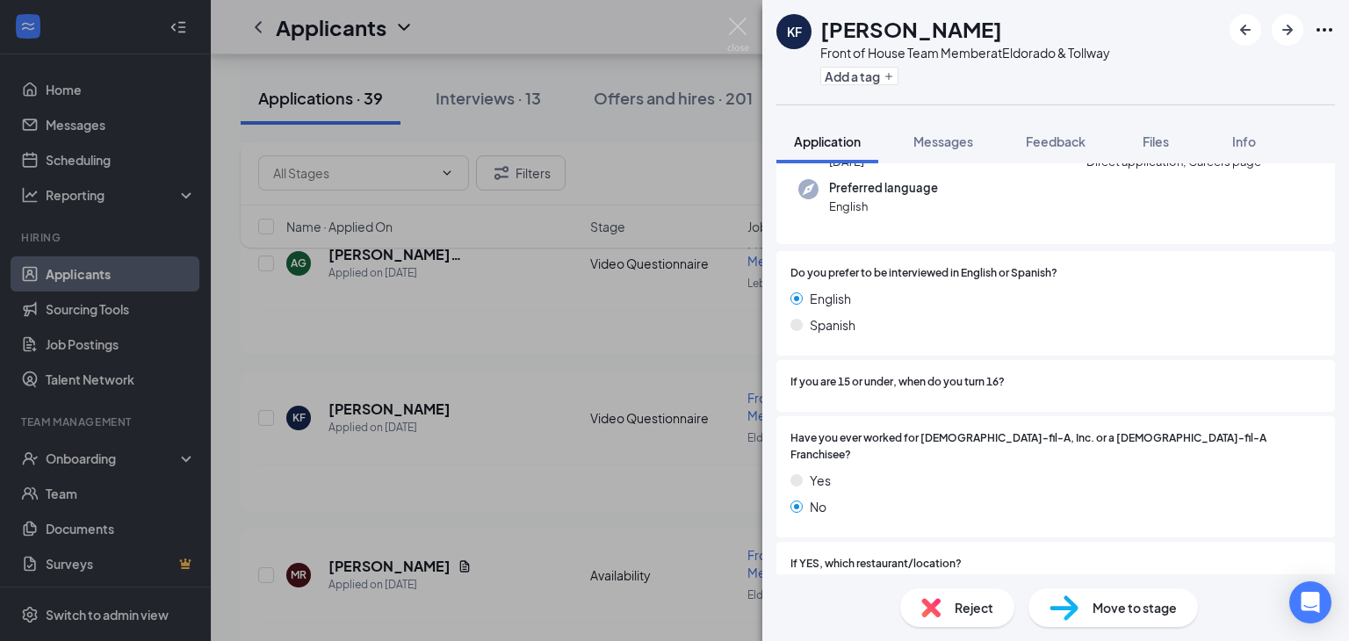
scroll to position [527, 0]
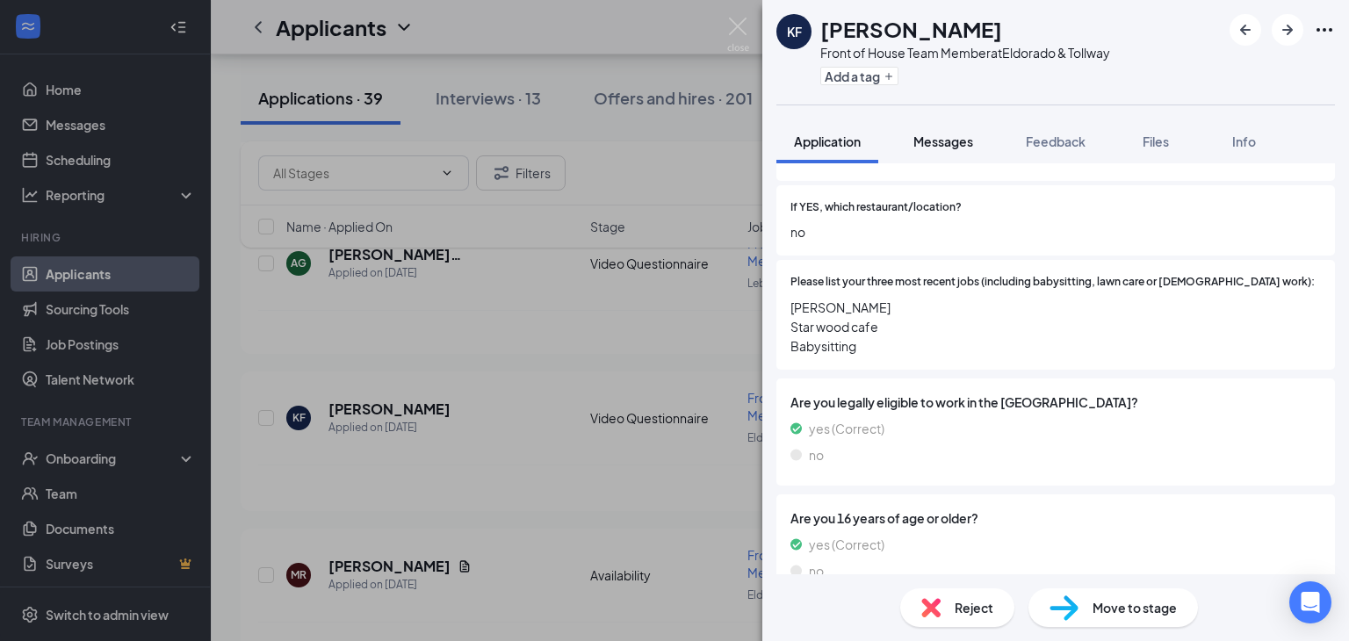
click at [959, 151] on button "Messages" at bounding box center [943, 141] width 95 height 44
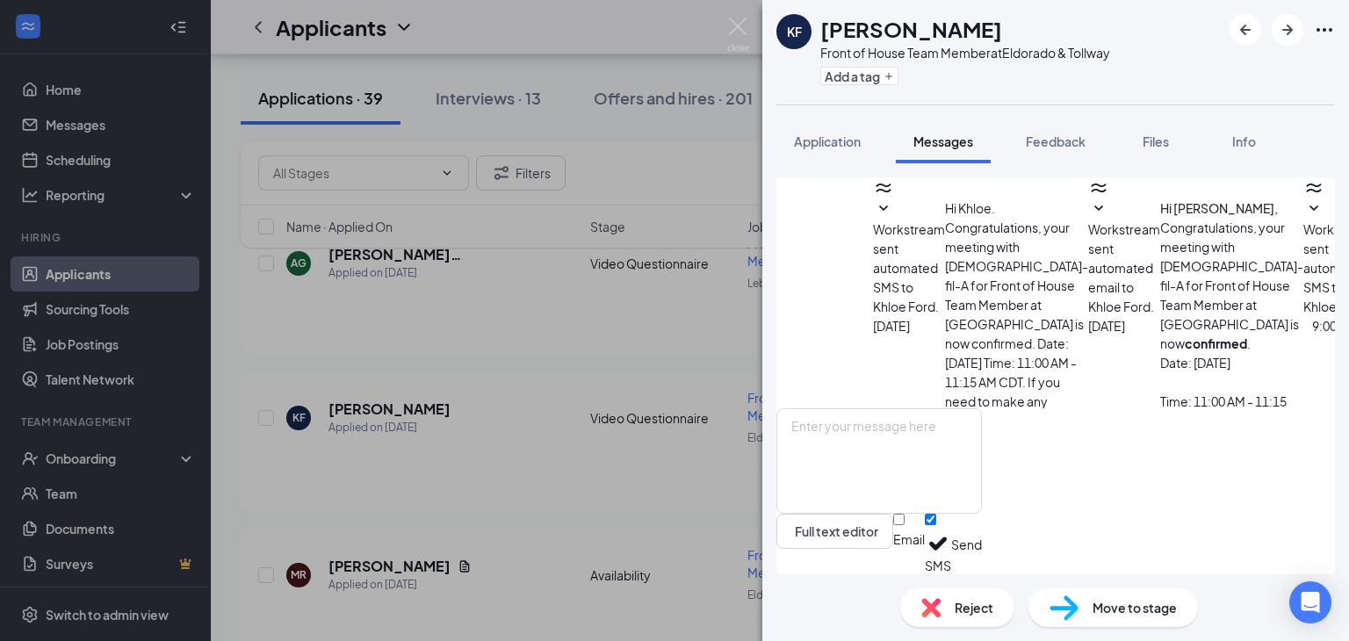
scroll to position [730, 0]
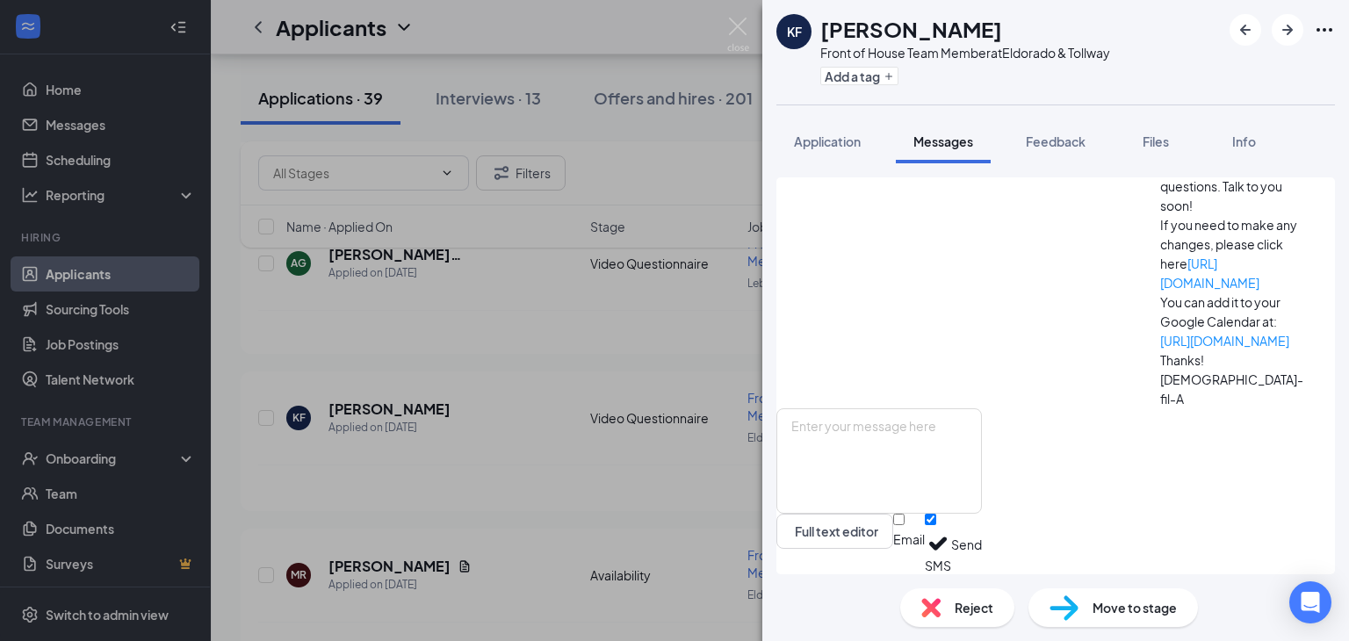
scroll to position [730, 0]
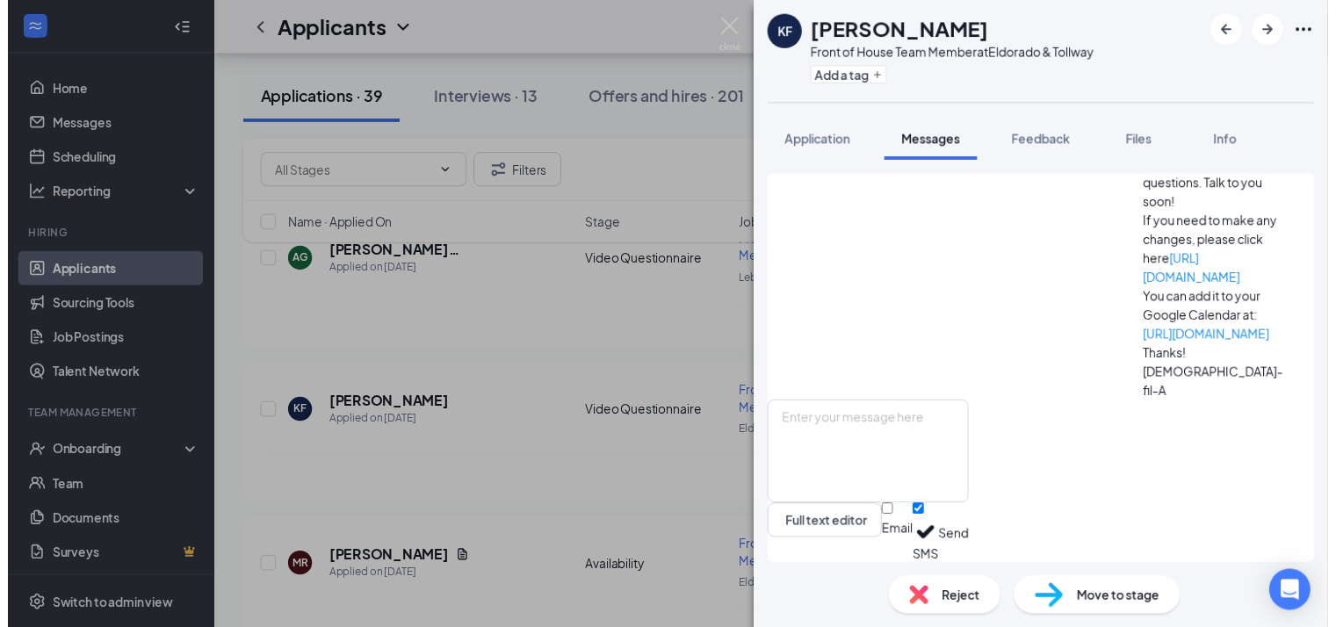
scroll to position [875, 0]
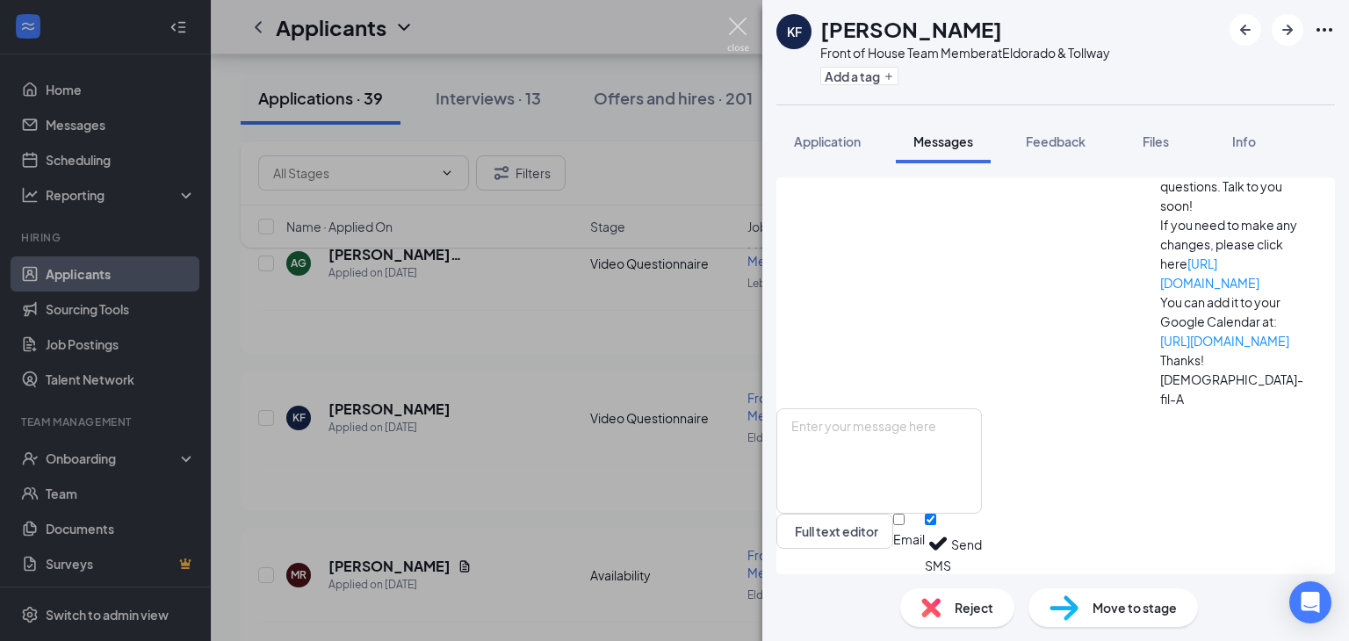
click at [731, 27] on img at bounding box center [738, 35] width 22 height 34
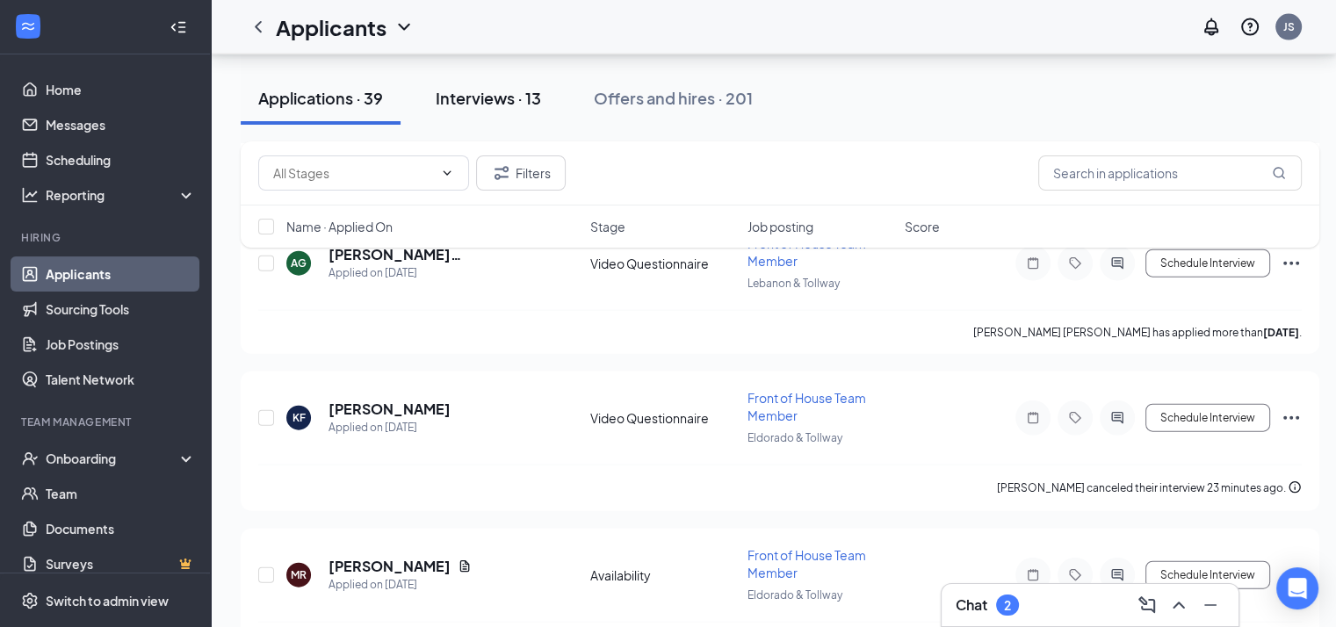
click at [485, 98] on div "Interviews · 13" at bounding box center [488, 98] width 105 height 22
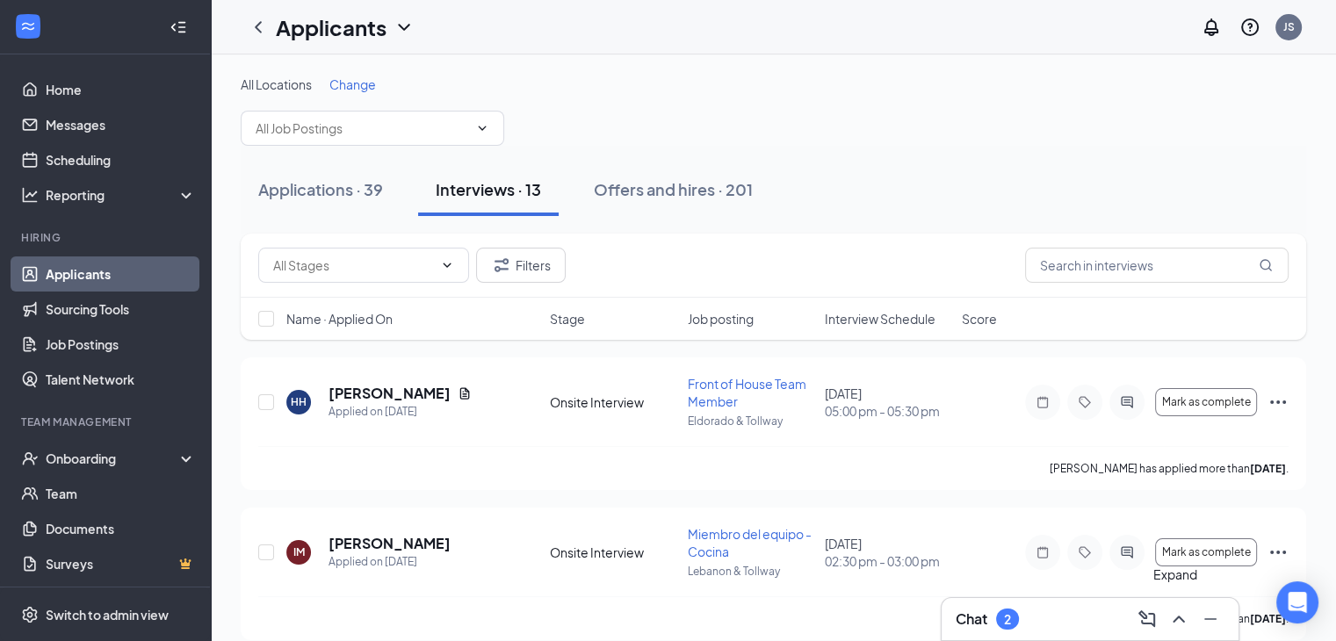
click at [1181, 618] on icon "ChevronUp" at bounding box center [1178, 619] width 21 height 21
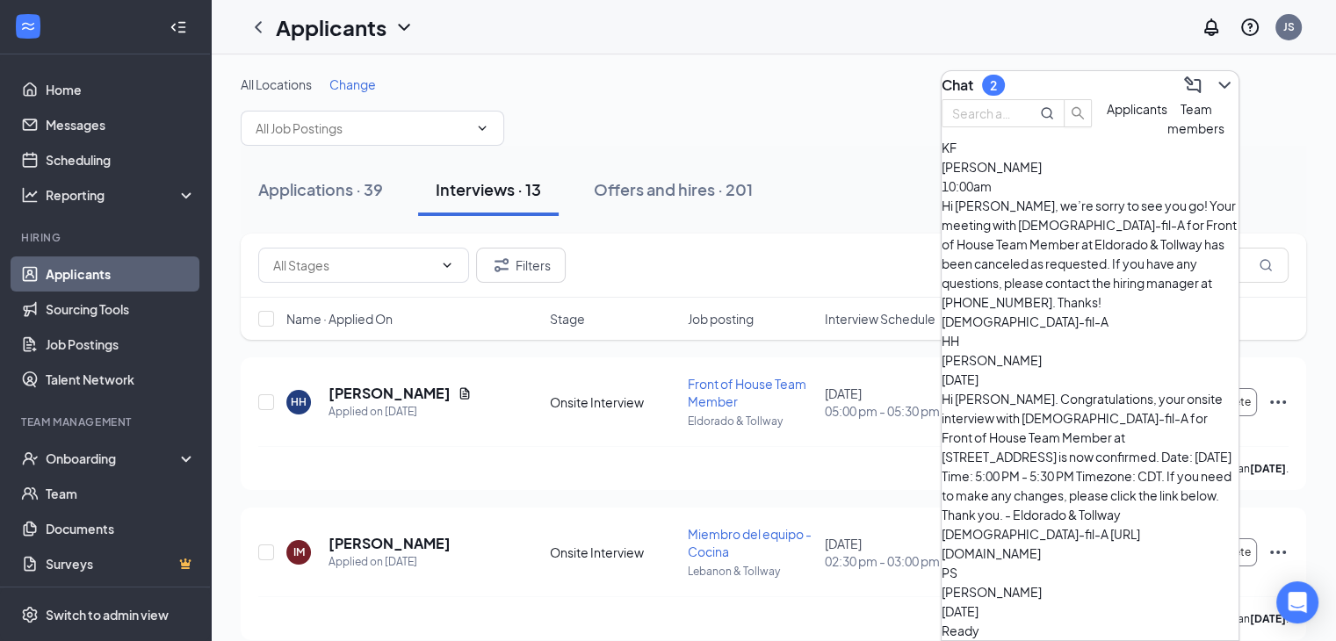
click at [1167, 136] on span "Team members" at bounding box center [1195, 118] width 57 height 35
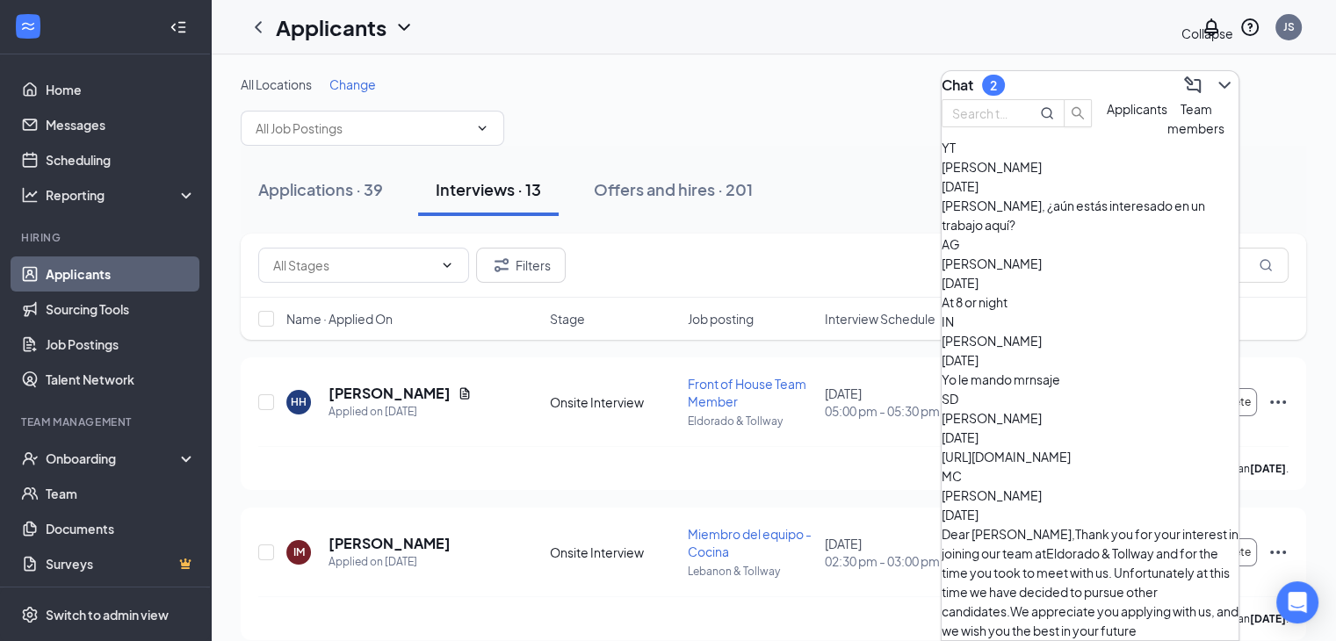
click at [1214, 75] on icon "ChevronDown" at bounding box center [1224, 85] width 21 height 21
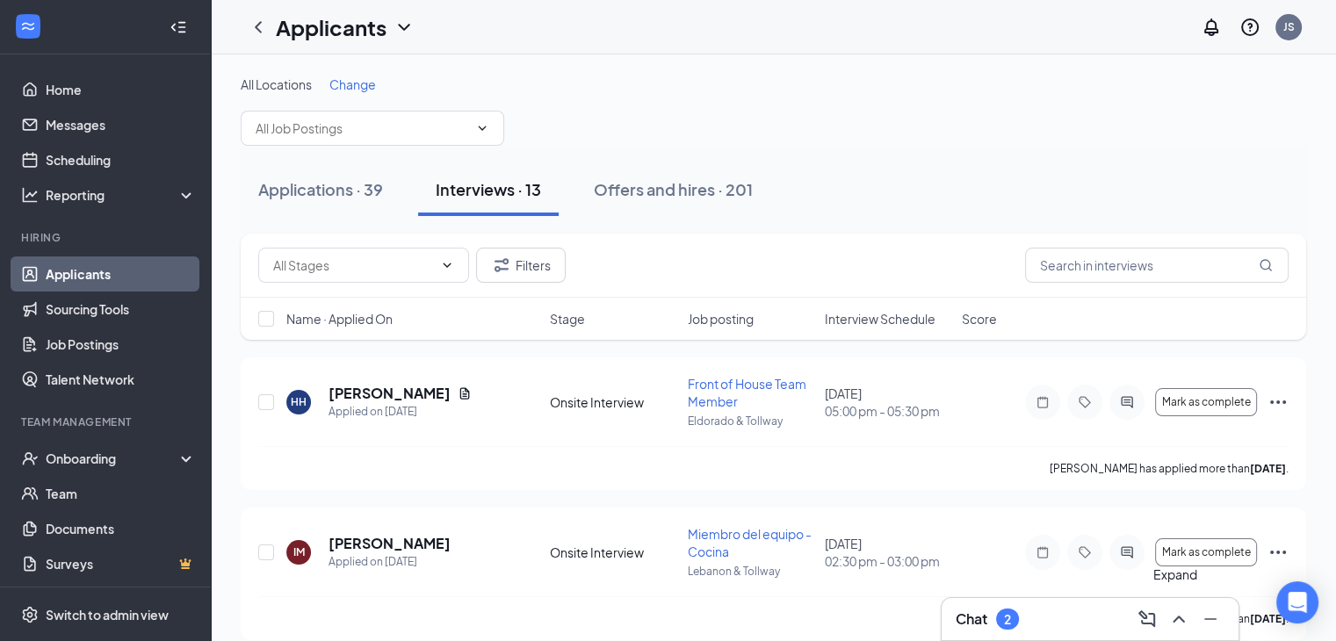
click at [1183, 623] on icon "ChevronUp" at bounding box center [1178, 619] width 21 height 21
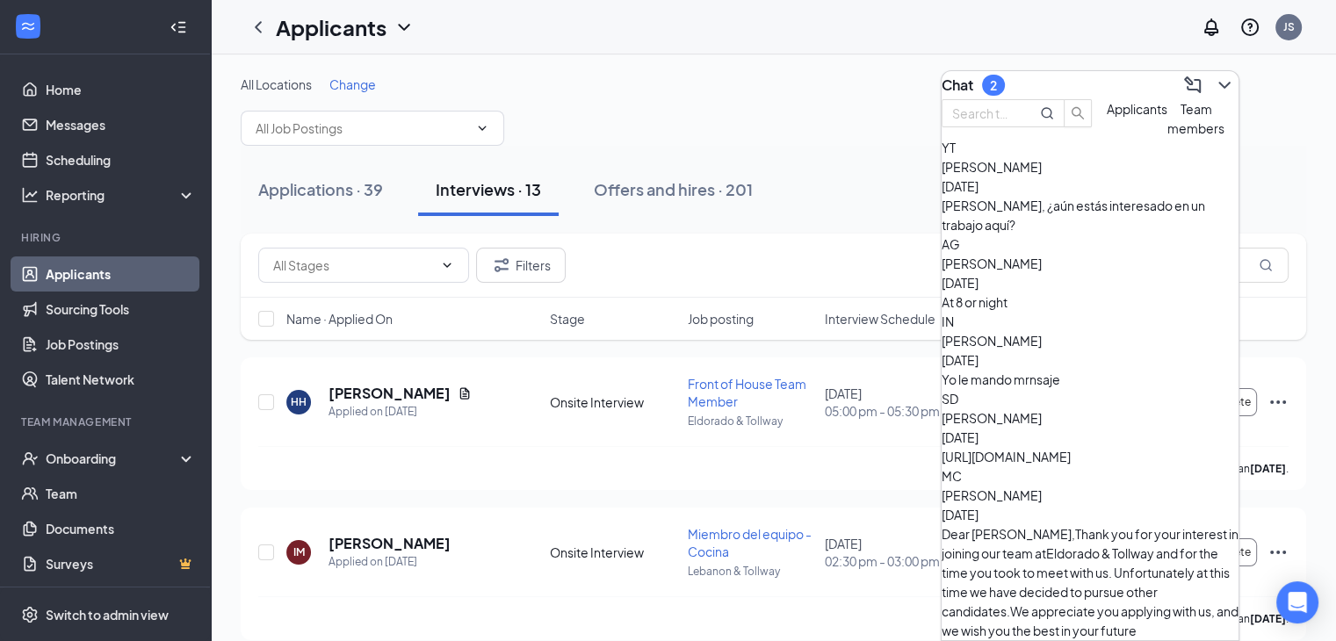
click at [1107, 138] on button "Applicants" at bounding box center [1137, 118] width 61 height 39
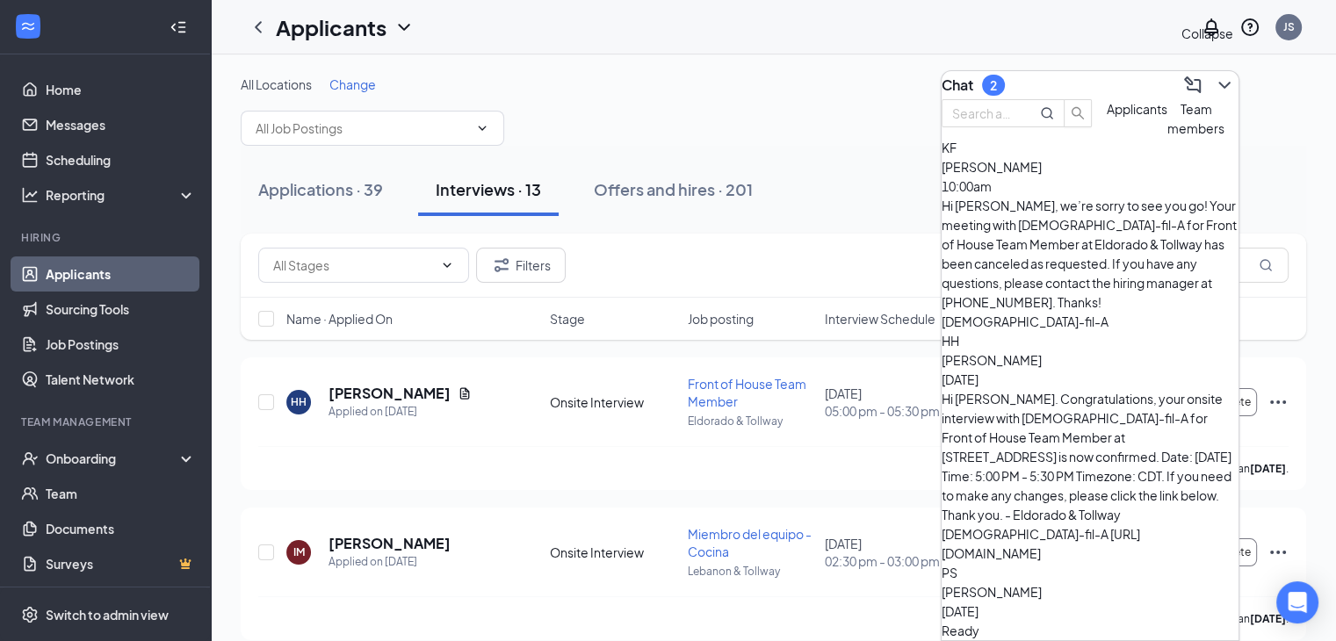
click at [1214, 75] on icon "ChevronDown" at bounding box center [1224, 85] width 21 height 21
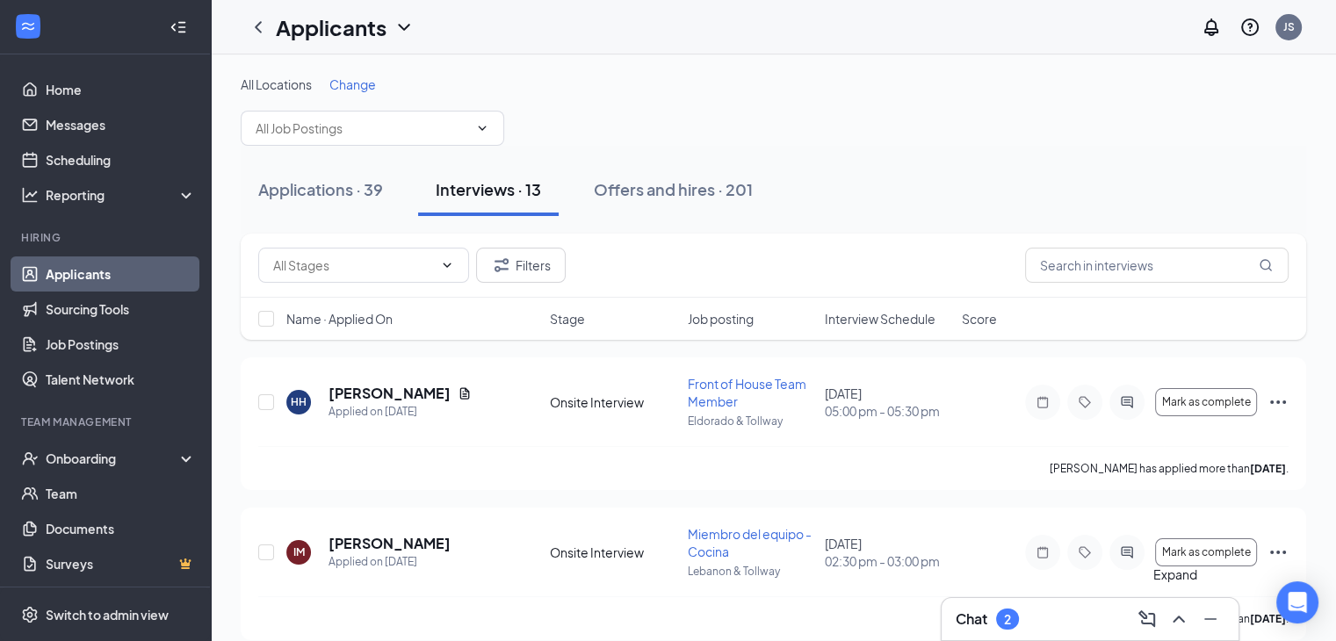
click at [1177, 629] on icon "ChevronUp" at bounding box center [1178, 619] width 21 height 21
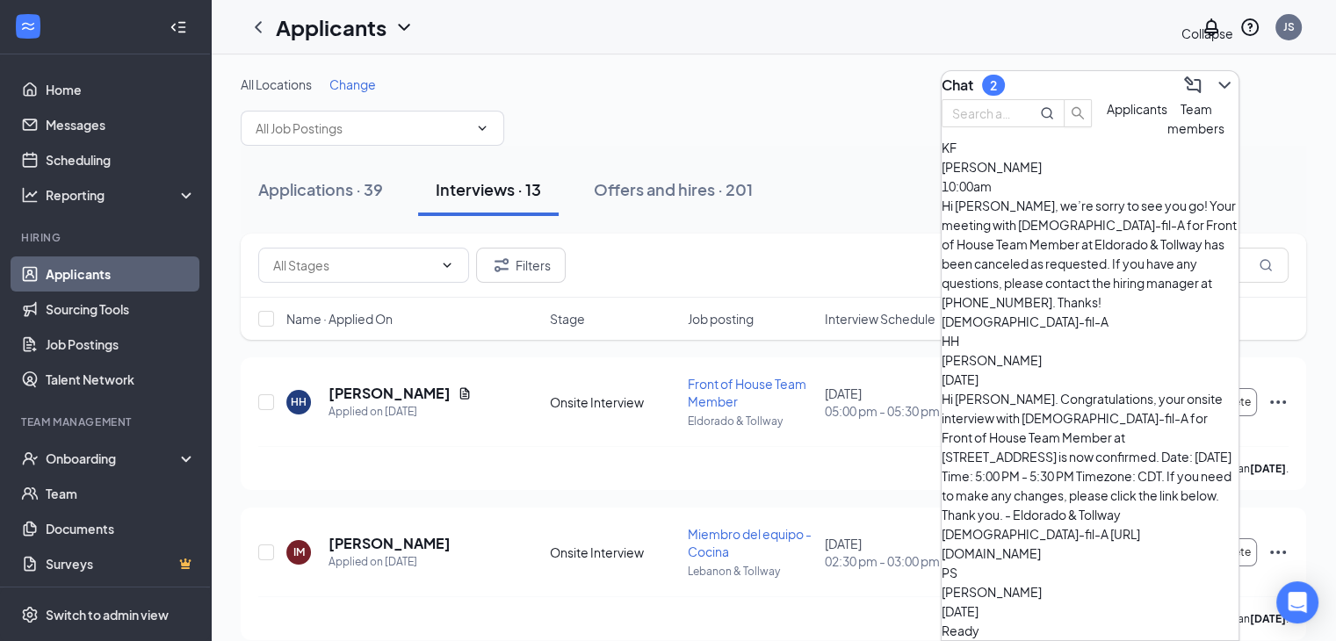
click at [1214, 85] on icon "ChevronDown" at bounding box center [1224, 85] width 21 height 21
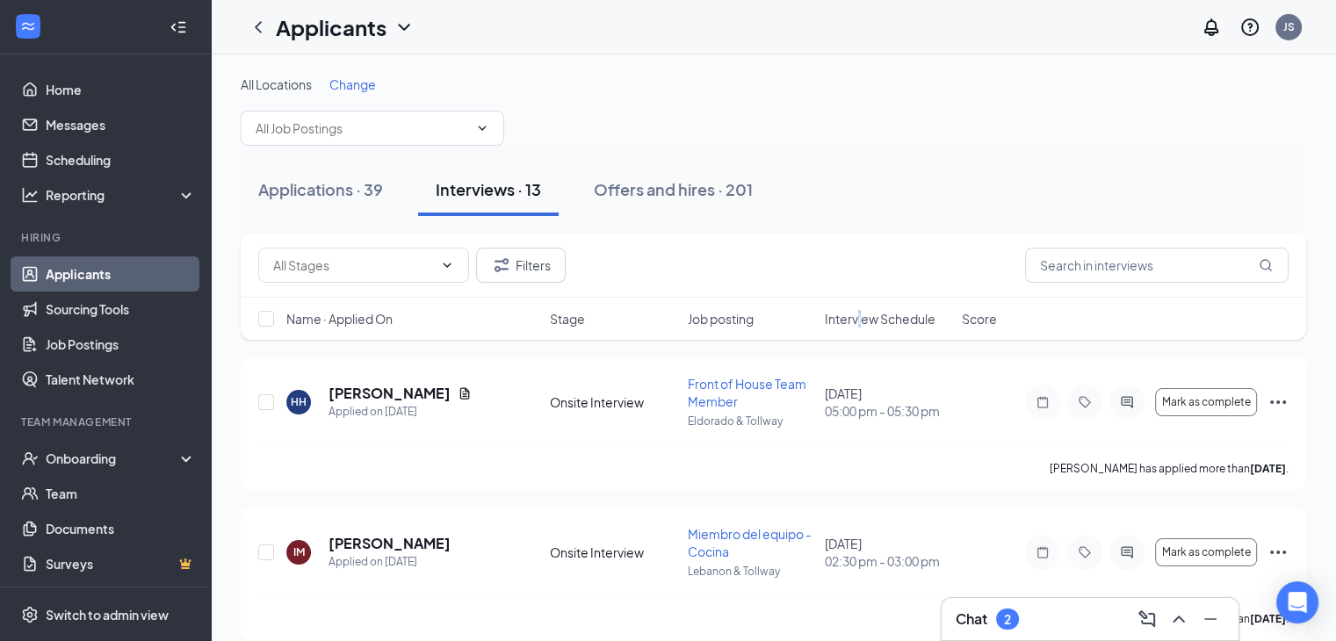
click at [860, 315] on span "Interview Schedule" at bounding box center [880, 319] width 111 height 18
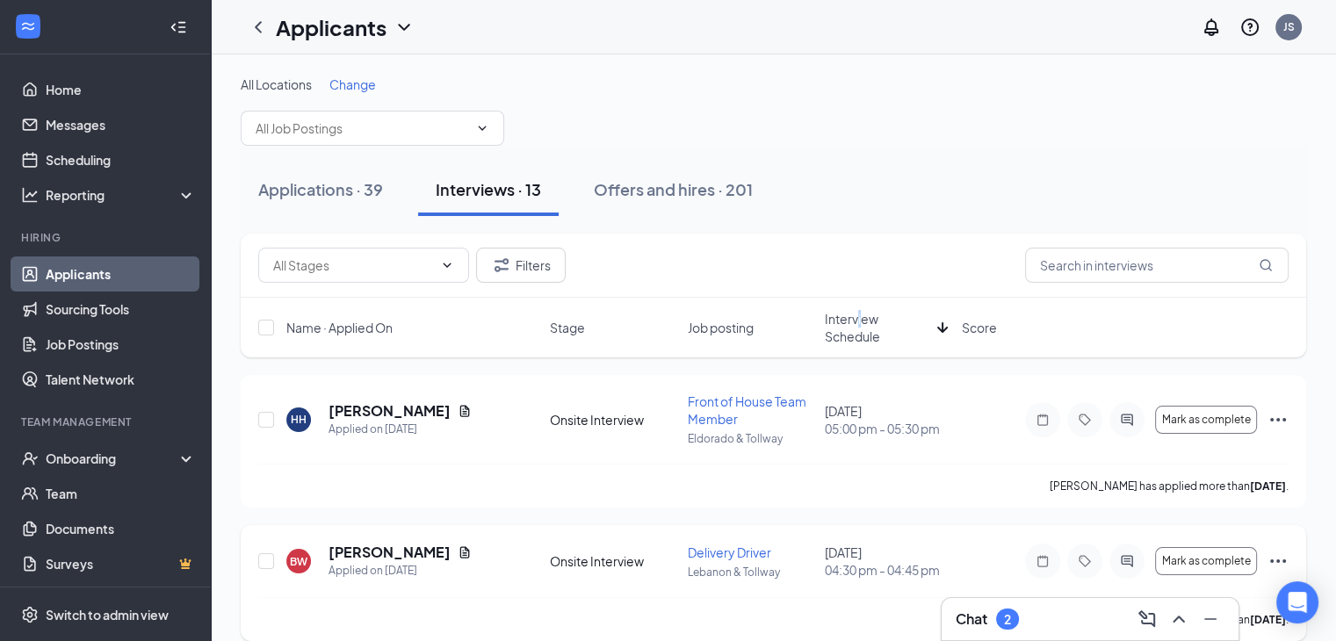
scroll to position [88, 0]
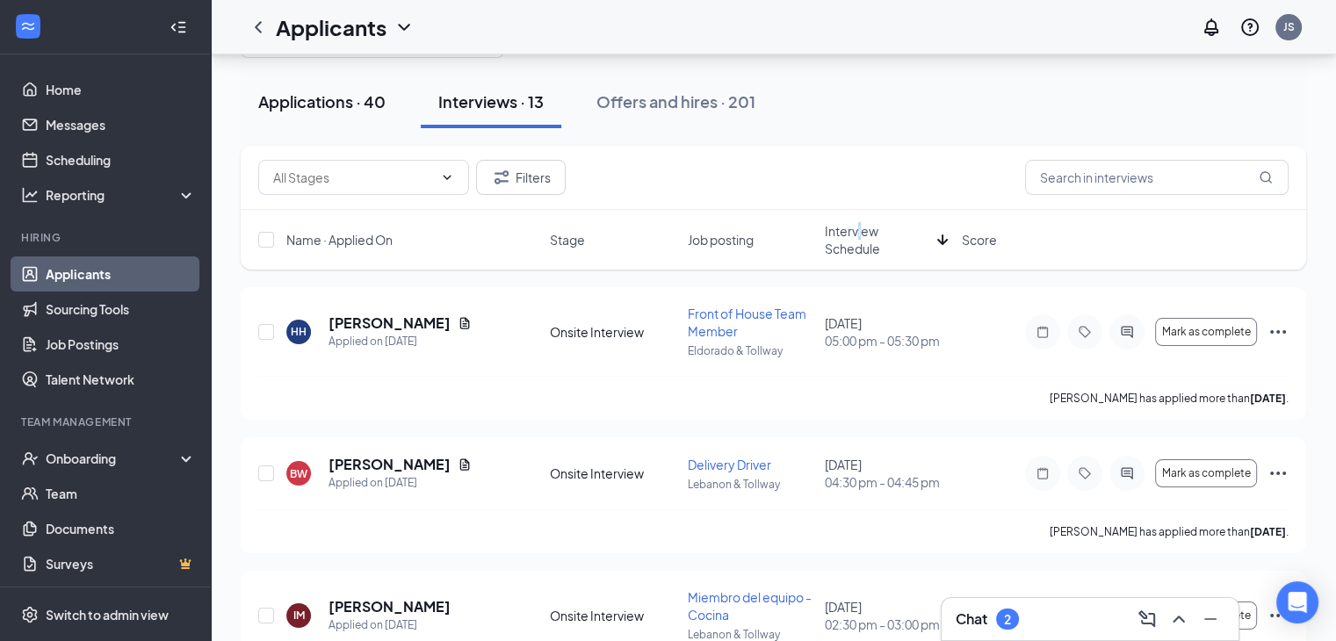
click at [344, 96] on div "Applications · 40" at bounding box center [321, 101] width 127 height 22
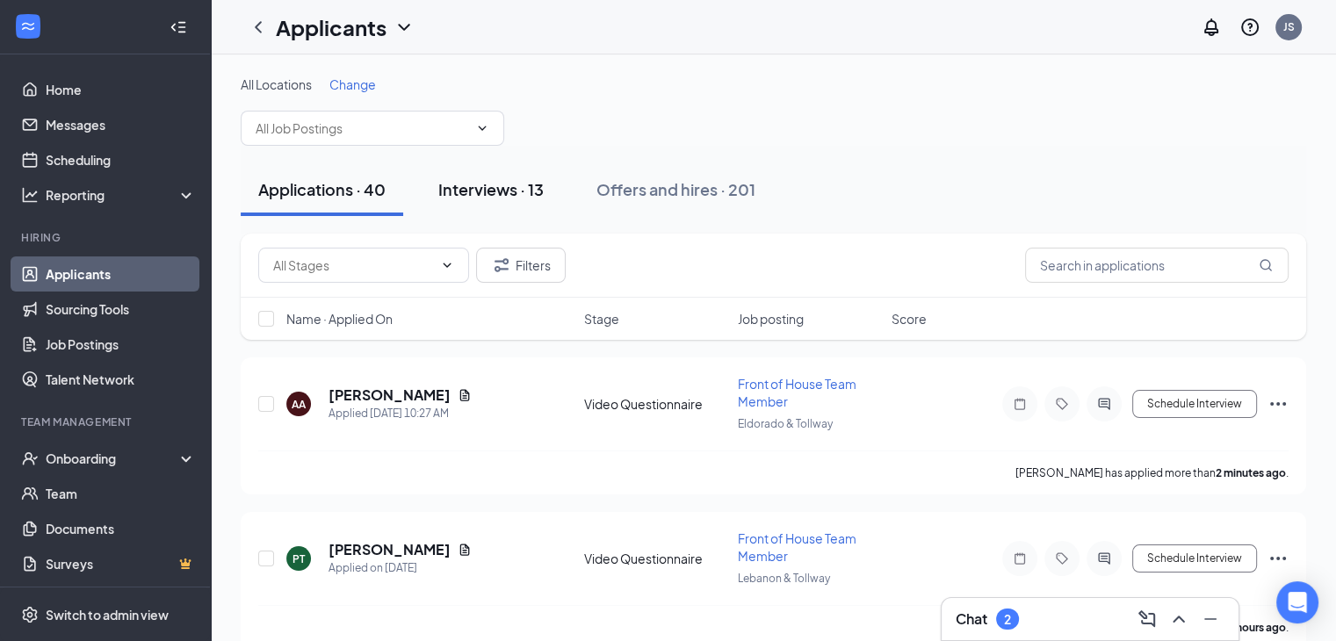
drag, startPoint x: 519, startPoint y: 180, endPoint x: 517, endPoint y: 197, distance: 16.8
click at [516, 180] on div "Interviews · 13" at bounding box center [490, 189] width 105 height 22
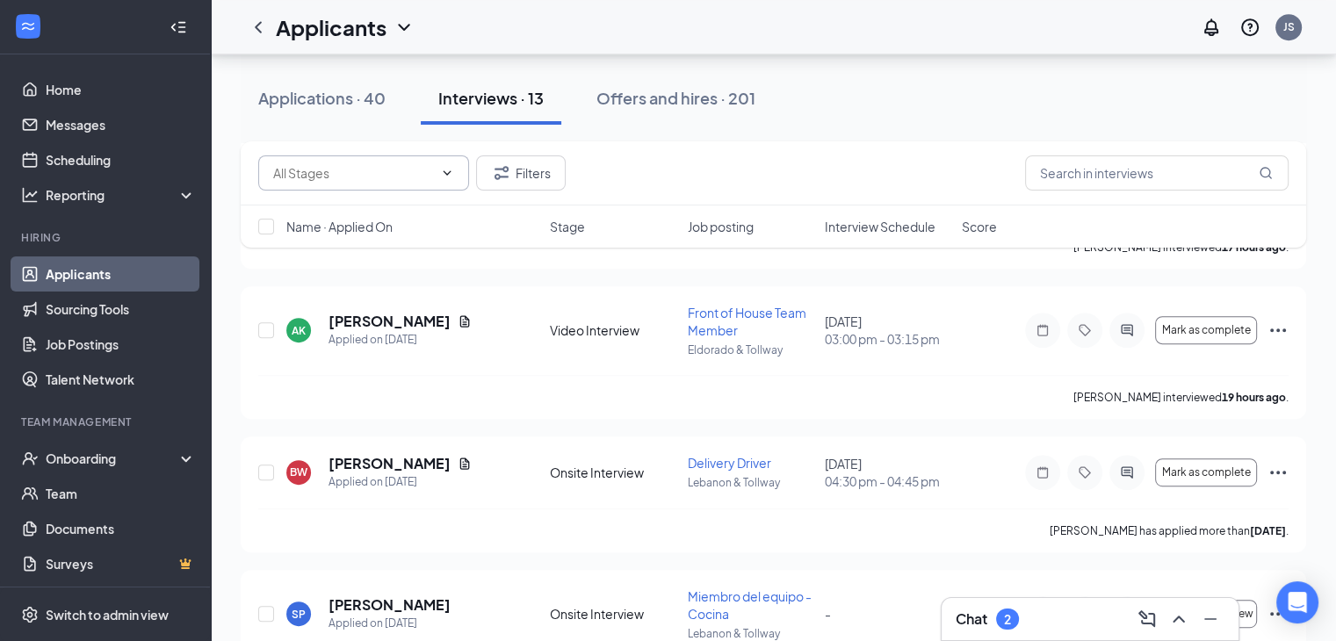
scroll to position [351, 0]
